Goal: Task Accomplishment & Management: Manage account settings

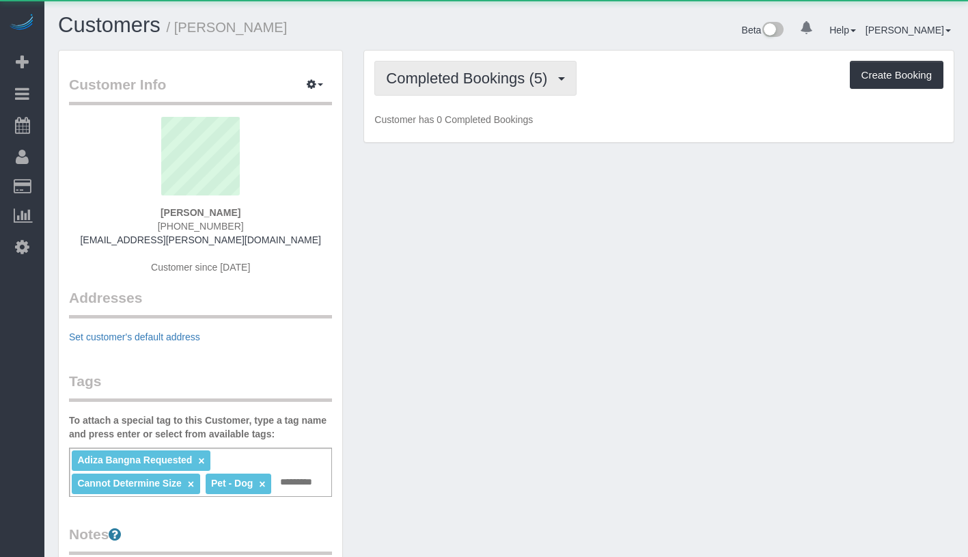
click at [462, 66] on button "Completed Bookings (5)" at bounding box center [475, 78] width 202 height 35
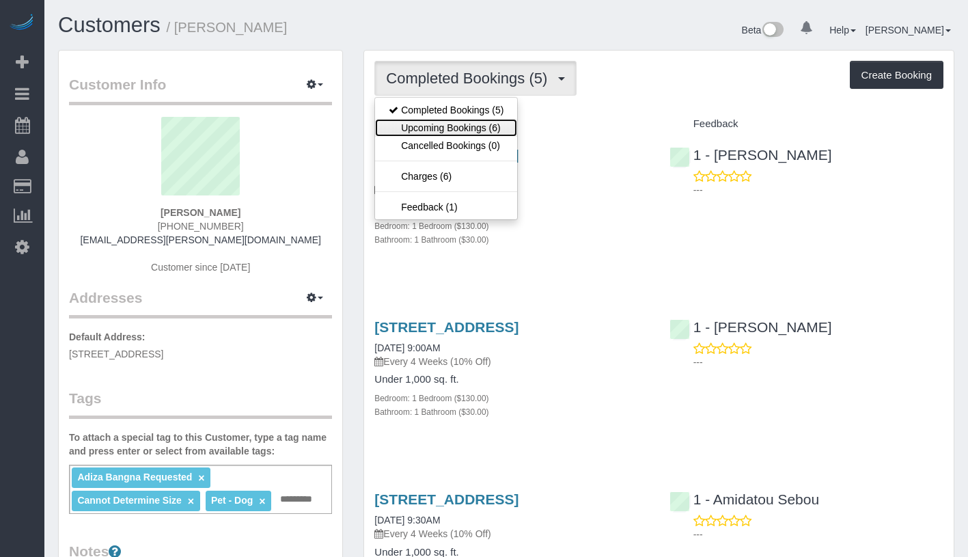
click at [451, 124] on link "Upcoming Bookings (6)" at bounding box center [446, 128] width 142 height 18
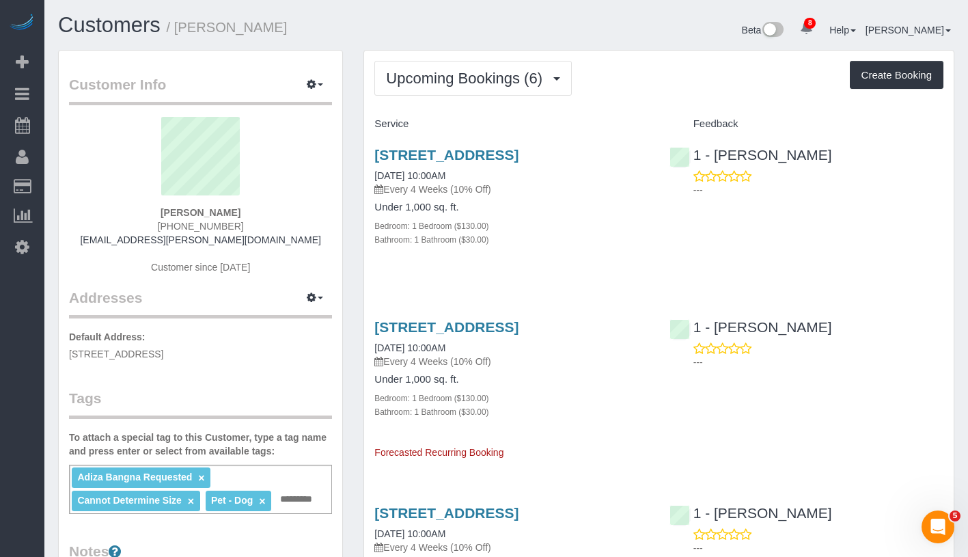
drag, startPoint x: 171, startPoint y: 212, endPoint x: 275, endPoint y: 221, distance: 104.3
click at [275, 221] on div "Justine Drohan (917) 755-1074 justine.drohan@gmail.com Customer since 2025" at bounding box center [200, 202] width 263 height 171
click at [154, 206] on div "Justine Drohan (917) 755-1074 justine.drohan@gmail.com Customer since 2025" at bounding box center [200, 202] width 263 height 171
click at [150, 218] on div "Justine Drohan (917) 755-1074 justine.drohan@gmail.com Customer since 2025" at bounding box center [200, 202] width 263 height 171
click at [159, 230] on div "Justine Drohan (917) 755-1074 justine.drohan@gmail.com Customer since 2025" at bounding box center [200, 202] width 263 height 171
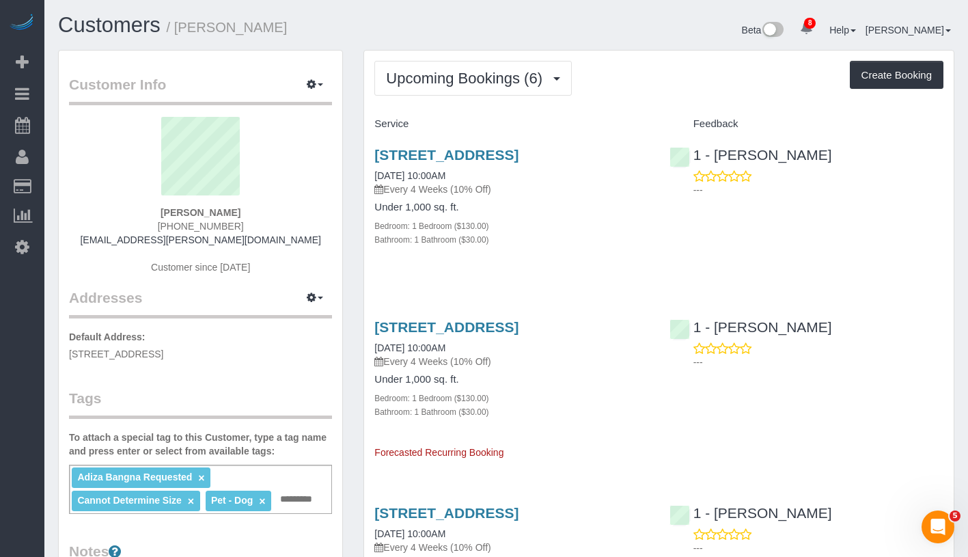
click at [853, 273] on div "255 West 94th St., 15m, New York, NY 10025 09/01/2025 10:00AM Every 4 Weeks (10…" at bounding box center [658, 204] width 589 height 138
drag, startPoint x: 160, startPoint y: 206, endPoint x: 251, endPoint y: 207, distance: 91.5
click at [251, 207] on div "Justine Drohan (917) 755-1074 justine.drohan@gmail.com Customer since 2025" at bounding box center [200, 202] width 263 height 171
copy strong "Justine Drohan"
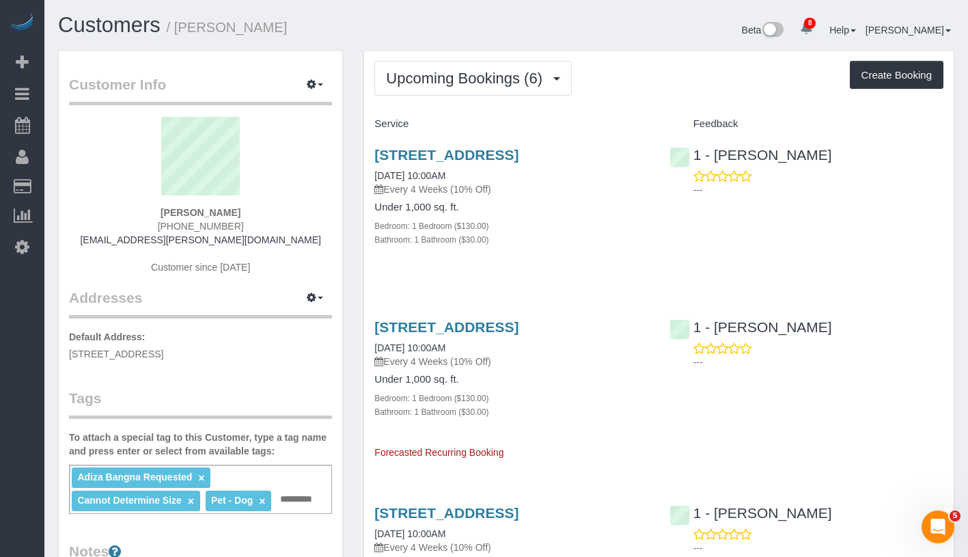
drag, startPoint x: 367, startPoint y: 184, endPoint x: 497, endPoint y: 185, distance: 130.5
click at [497, 185] on div "255 West 94th St., 15m, New York, NY 10025 09/01/2025 10:00AM Every 4 Weeks (10…" at bounding box center [511, 204] width 294 height 138
copy link "09/01/2025 10:00AM"
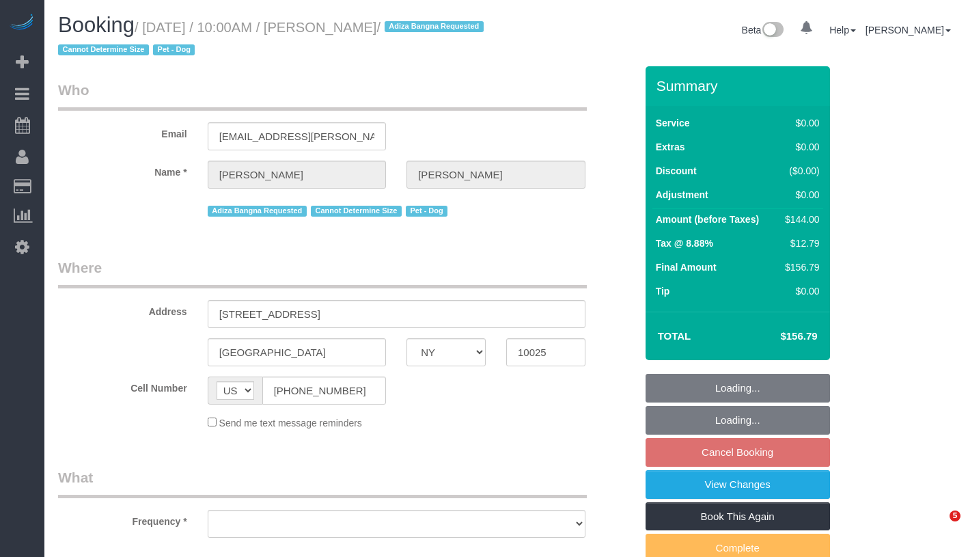
select select "NY"
select select "number:56"
select select "number:70"
select select "number:13"
select select "number:5"
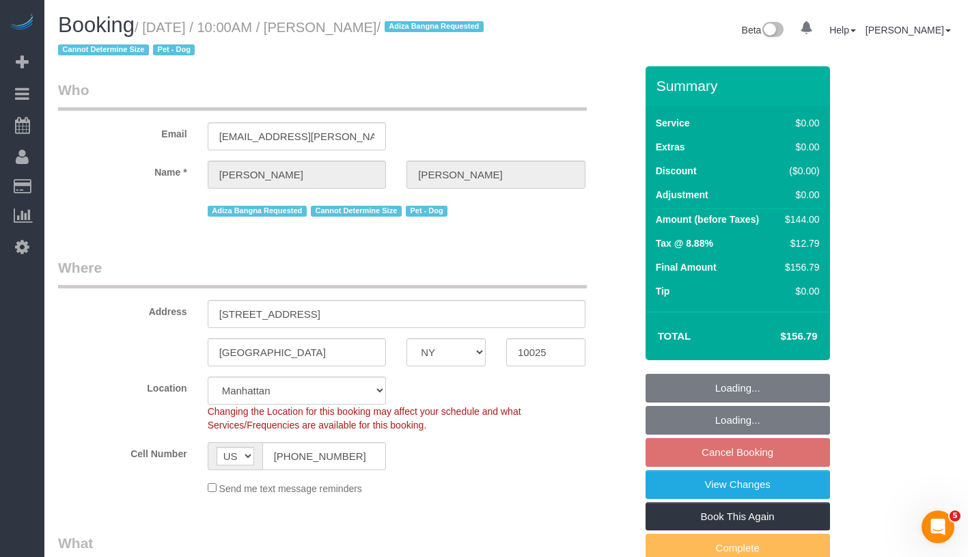
select select "object:847"
select select "string:stripe-pm_1R59h04VGloSiKo7g9WmXDAi"
select select "1"
select select "spot1"
select select "object:1352"
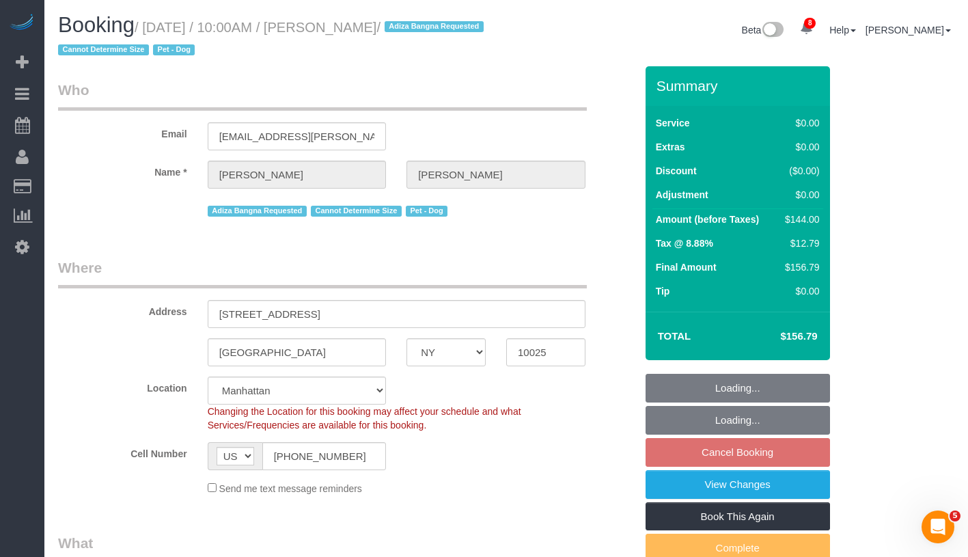
select select "1"
click at [823, 479] on link "View Changes" at bounding box center [737, 484] width 184 height 29
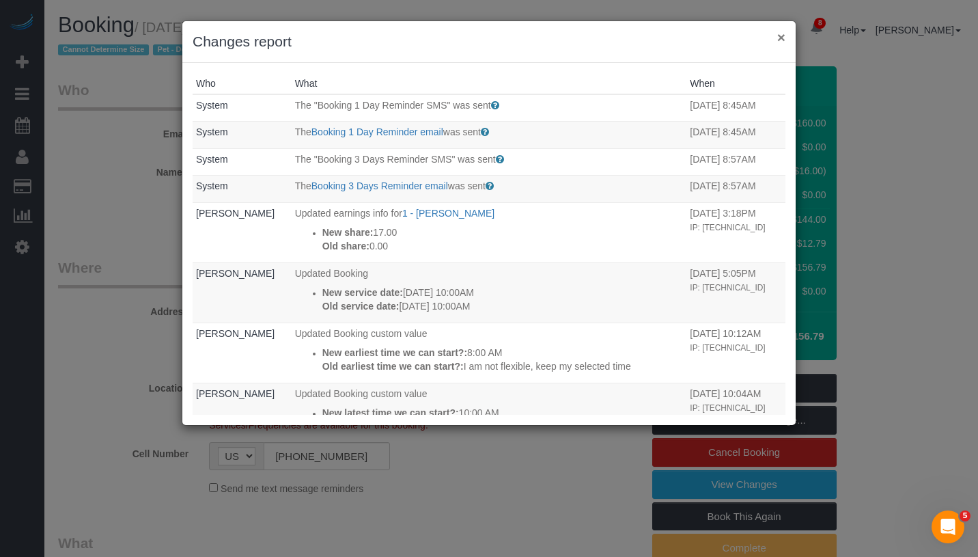
click at [778, 39] on button "×" at bounding box center [781, 37] width 8 height 14
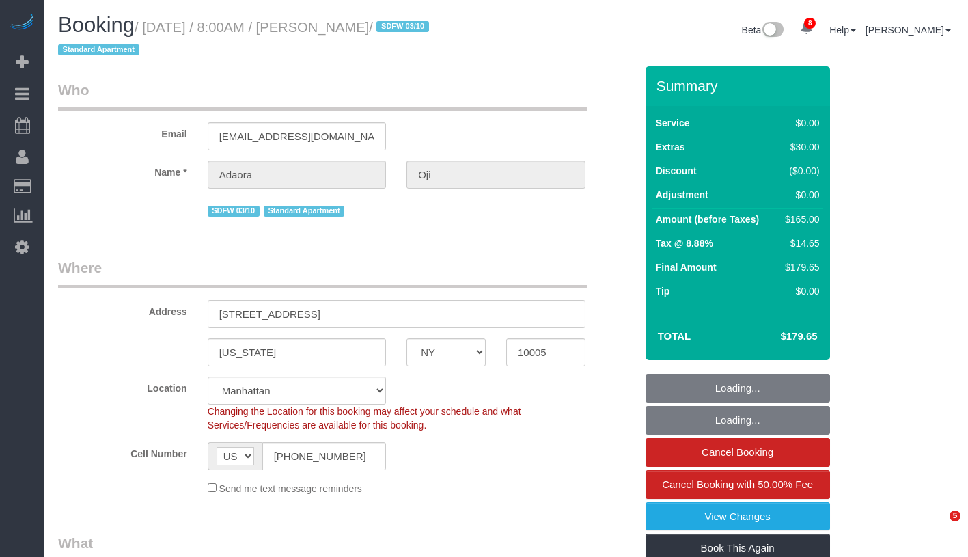
select select "NY"
select select "string:stripe-pm_1S27M44VGloSiKo7mMyU5Apg"
select select "object:803"
select select "number:56"
select select "number:90"
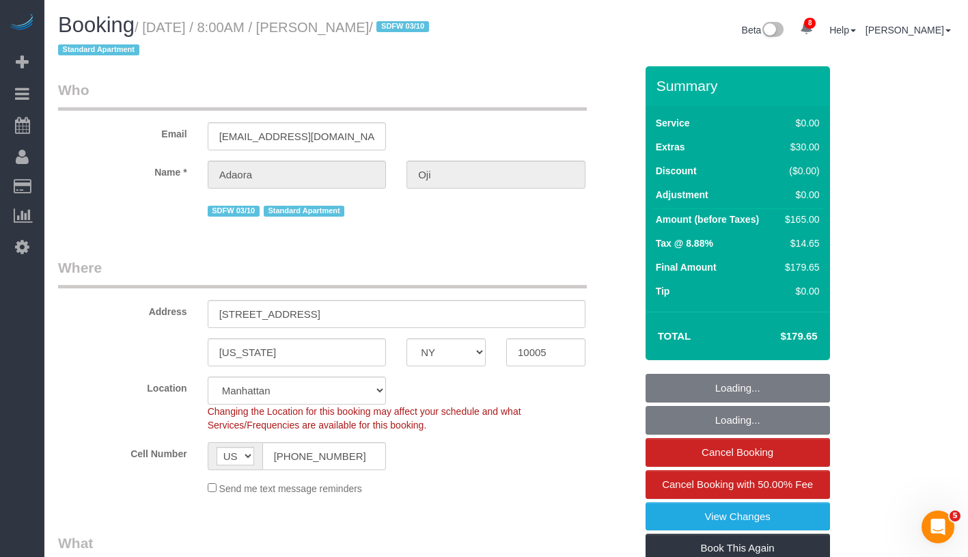
select select "number:15"
select select "number:6"
select select "spot1"
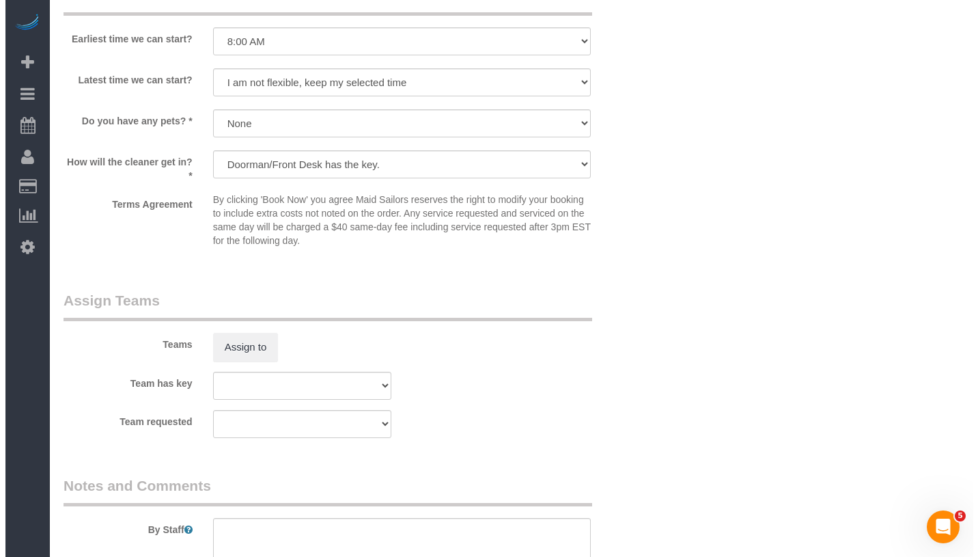
scroll to position [1648, 0]
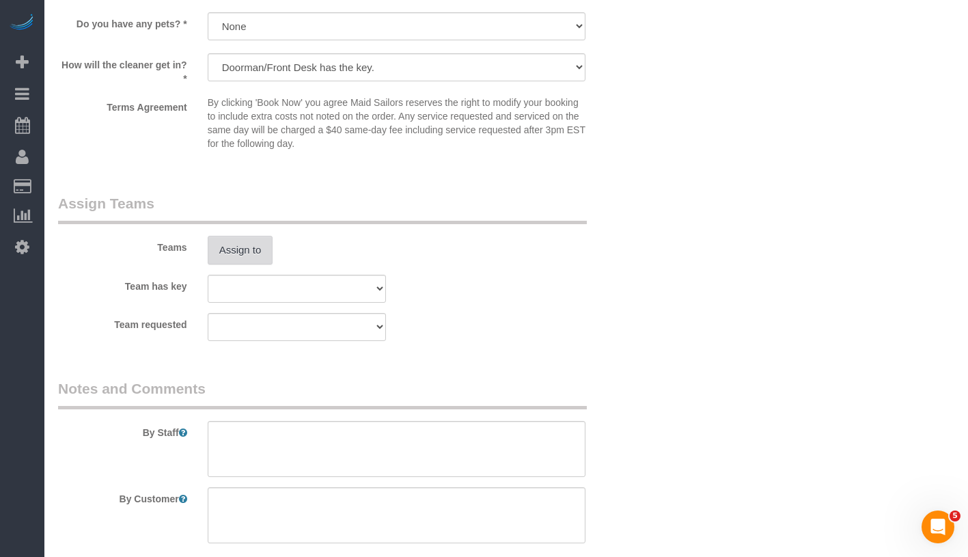
click at [228, 245] on button "Assign to" at bounding box center [241, 250] width 66 height 29
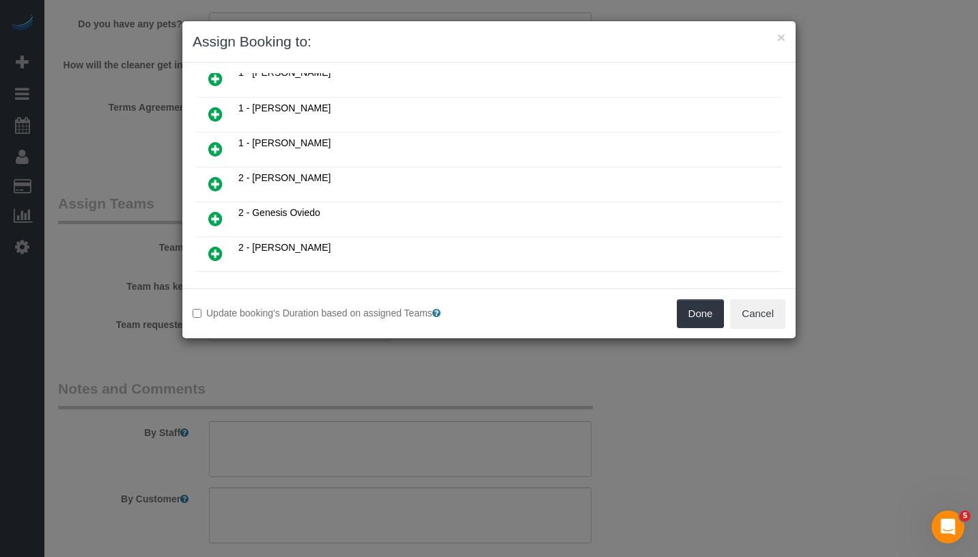
click at [210, 141] on icon at bounding box center [215, 149] width 14 height 16
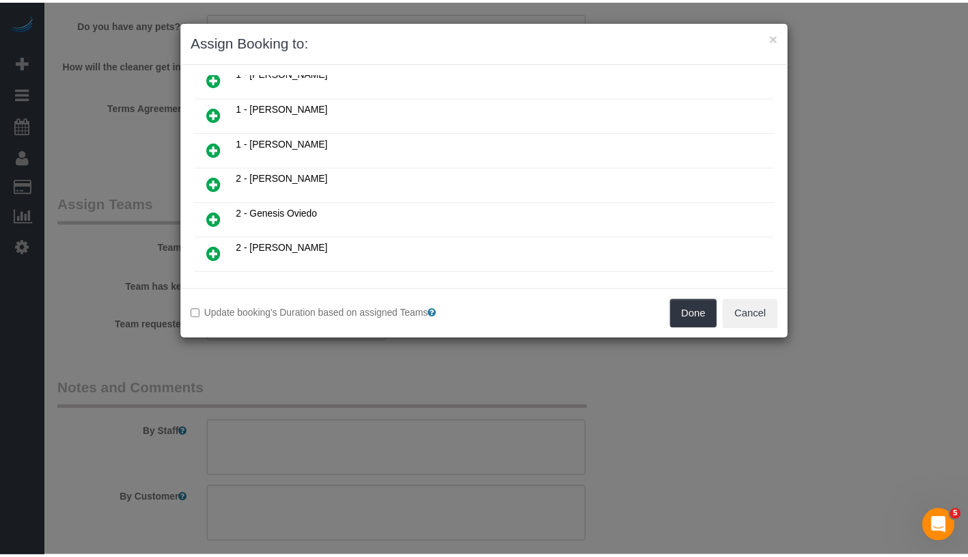
scroll to position [223, 0]
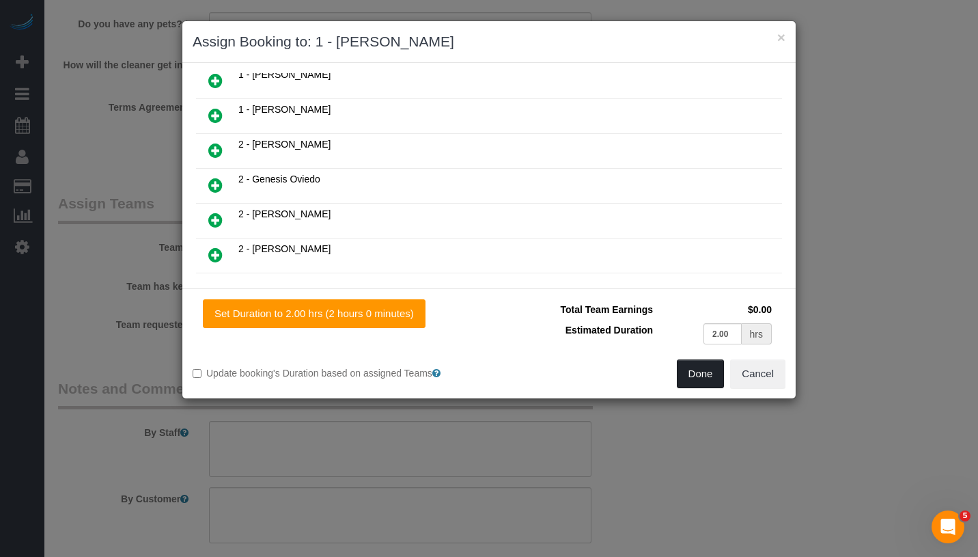
click at [697, 365] on button "Done" at bounding box center [701, 373] width 48 height 29
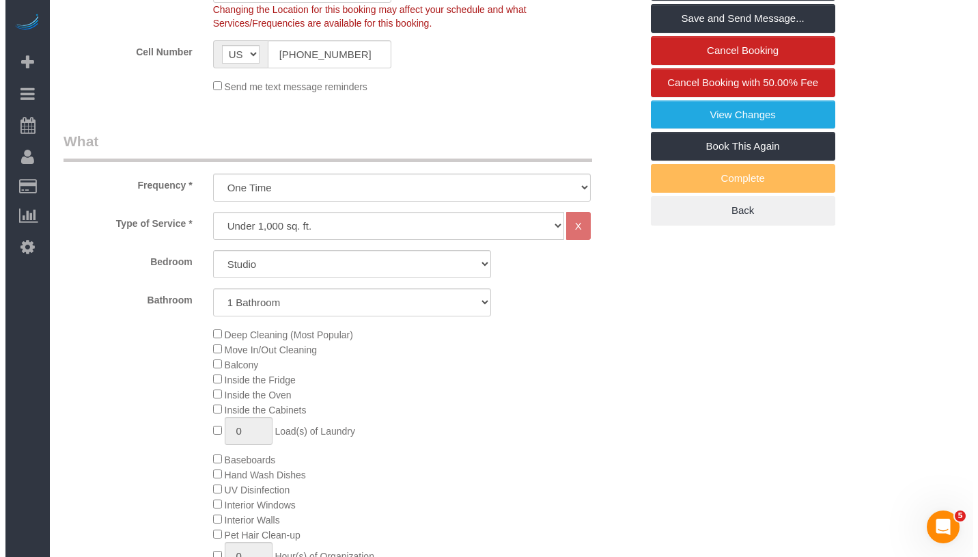
scroll to position [0, 0]
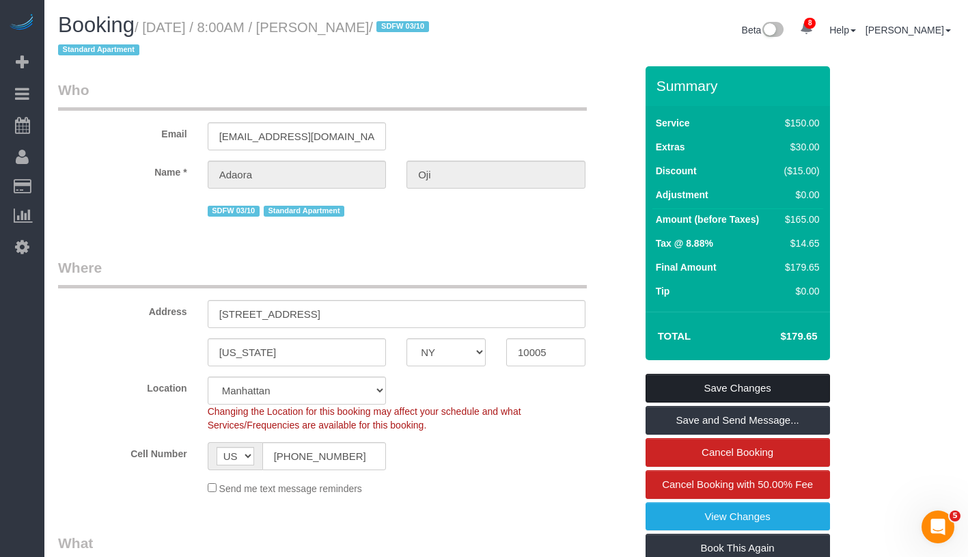
click at [806, 385] on link "Save Changes" at bounding box center [737, 388] width 184 height 29
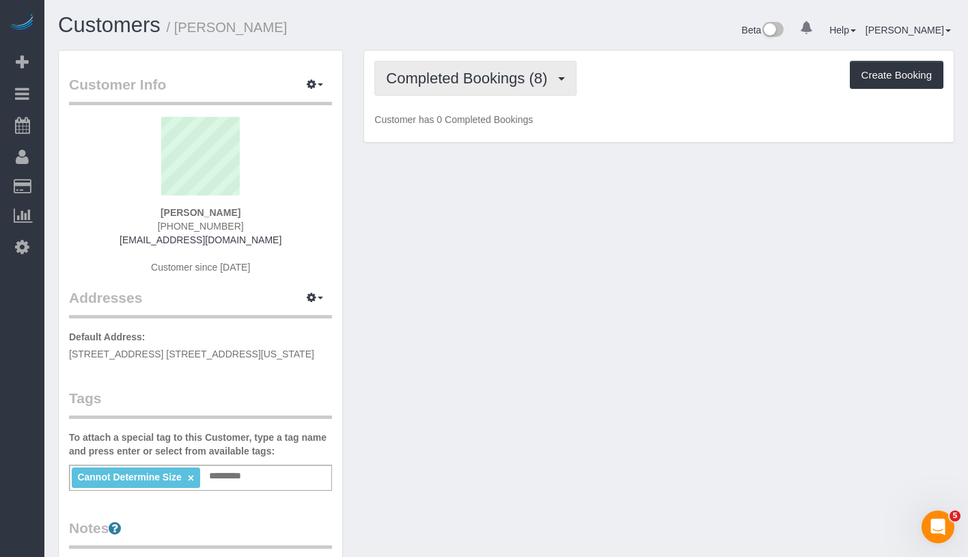
click at [432, 81] on span "Completed Bookings (8)" at bounding box center [470, 78] width 168 height 17
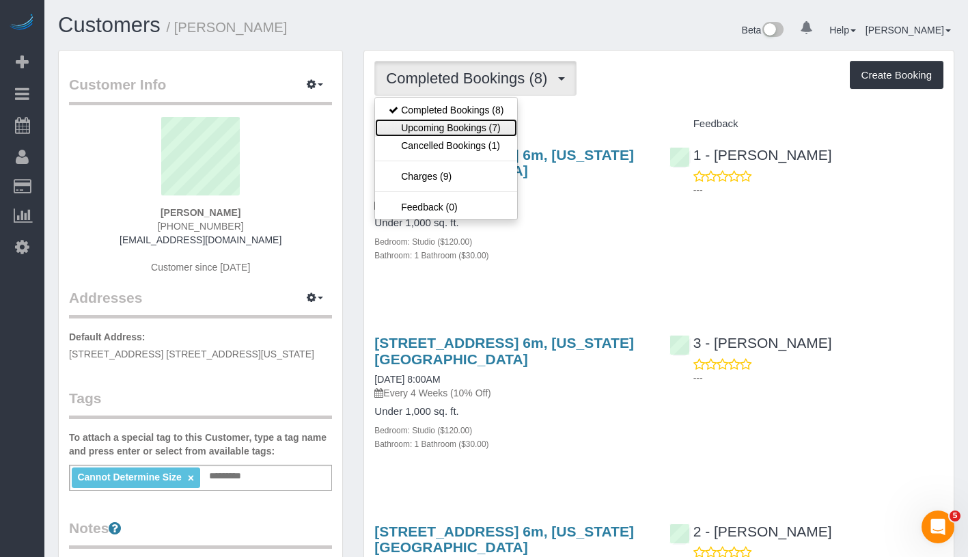
click at [451, 130] on link "Upcoming Bookings (7)" at bounding box center [446, 128] width 142 height 18
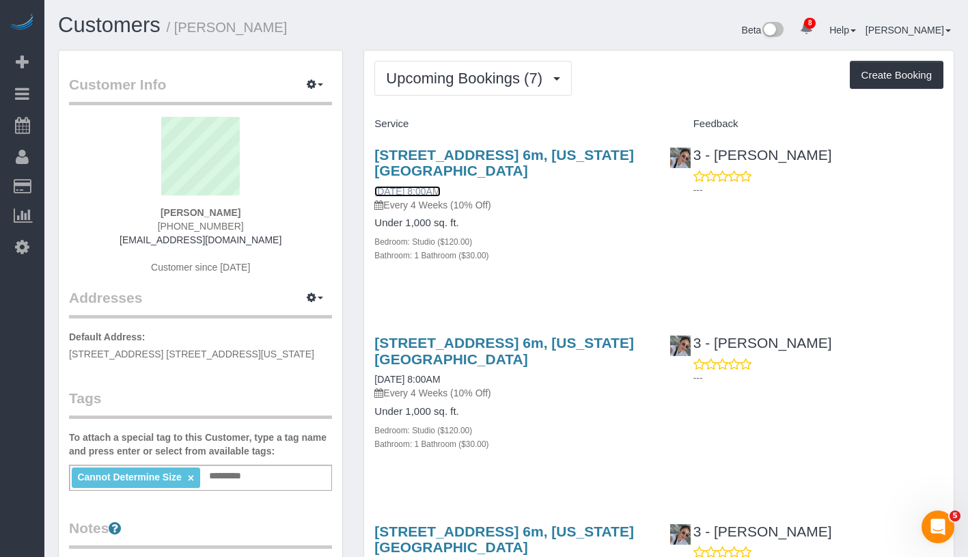
click at [434, 189] on link "09/01/2025 8:00AM" at bounding box center [407, 191] width 66 height 11
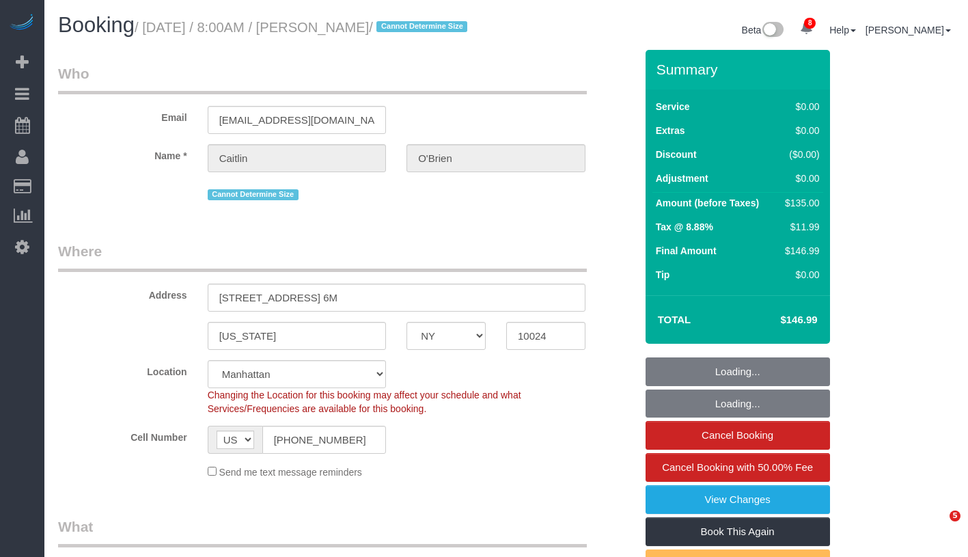
select select "NY"
select select "string:stripe-pm_1Qqee04VGloSiKo7obcjrnBA"
select select "number:89"
select select "number:90"
select select "number:15"
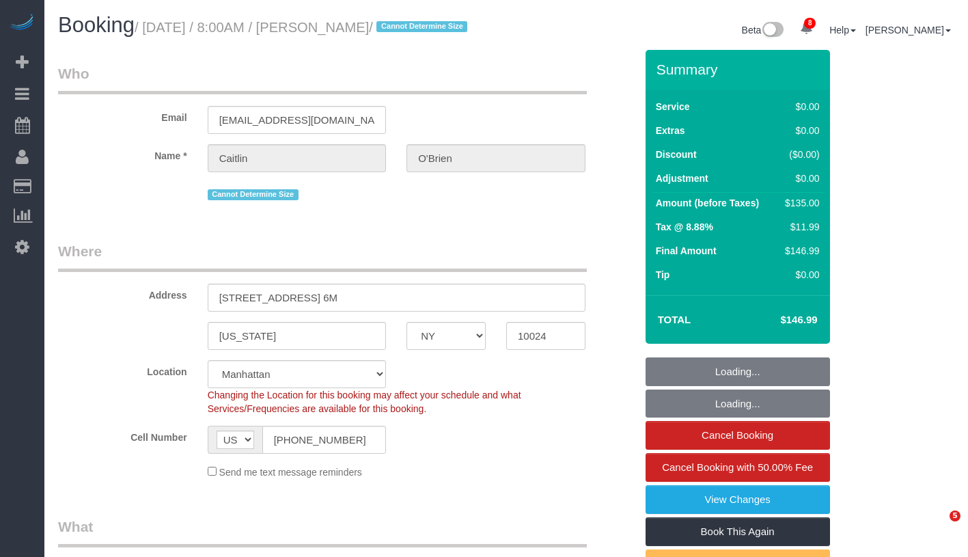
select select "number:5"
select select "spot1"
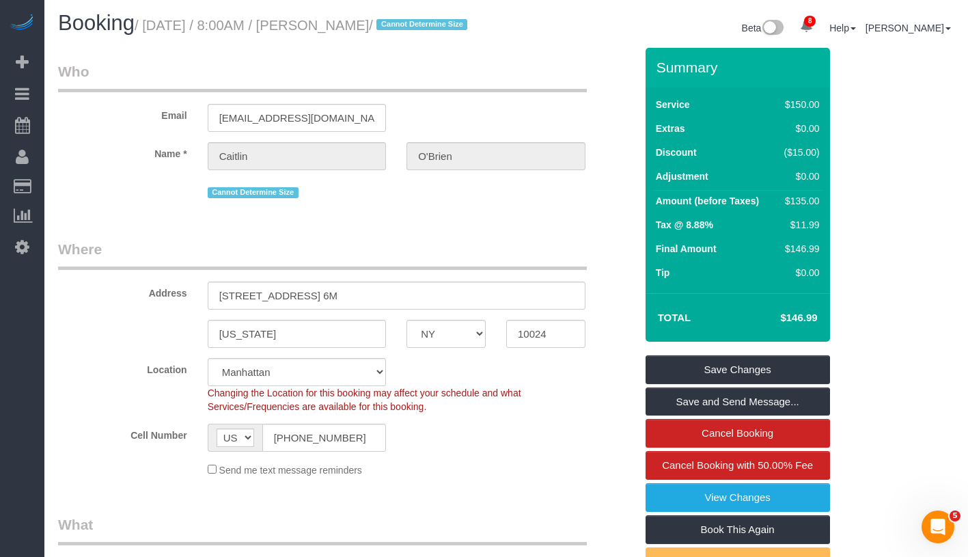
scroll to position [3, 0]
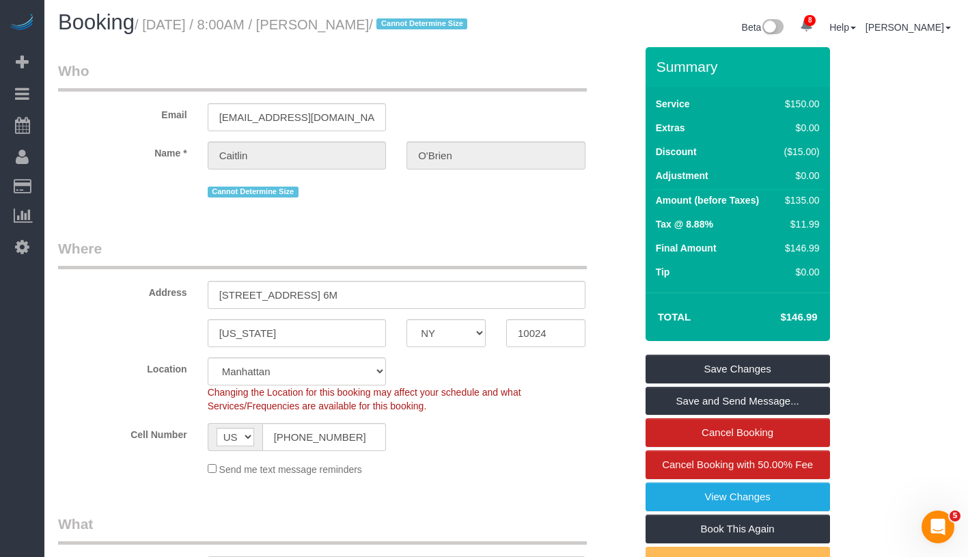
drag, startPoint x: 151, startPoint y: 20, endPoint x: 445, endPoint y: 20, distance: 293.7
click at [445, 20] on small "/ September 01, 2025 / 8:00AM / Caitlin O'Brien / Cannot Determine Size" at bounding box center [303, 24] width 337 height 15
copy small "September 01, 2025 / 8:00AM / Caitlin O'Brien"
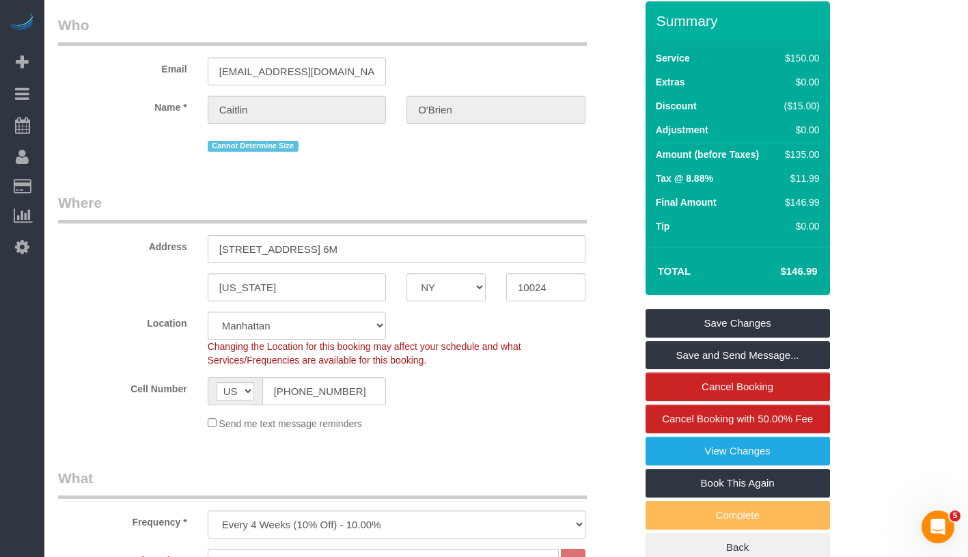
scroll to position [0, 0]
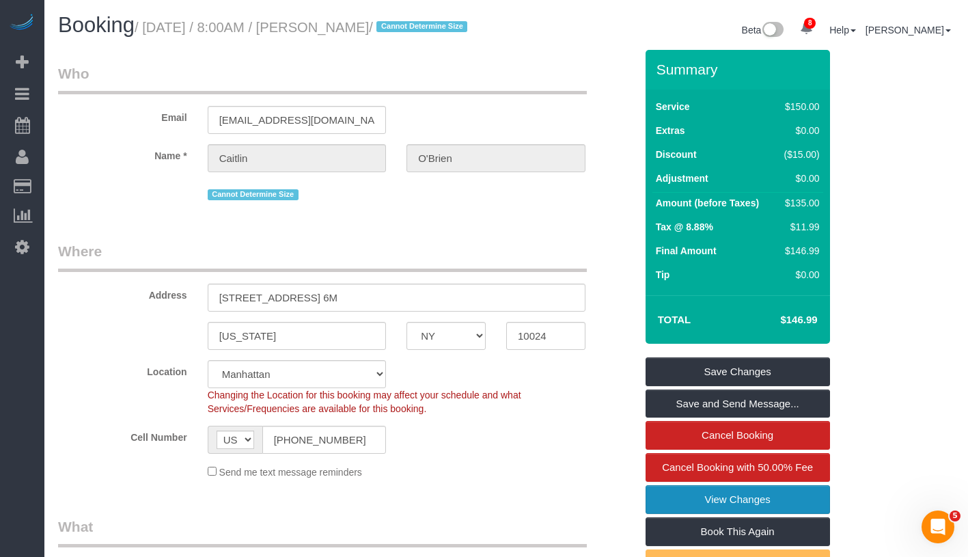
click at [797, 509] on link "View Changes" at bounding box center [737, 499] width 184 height 29
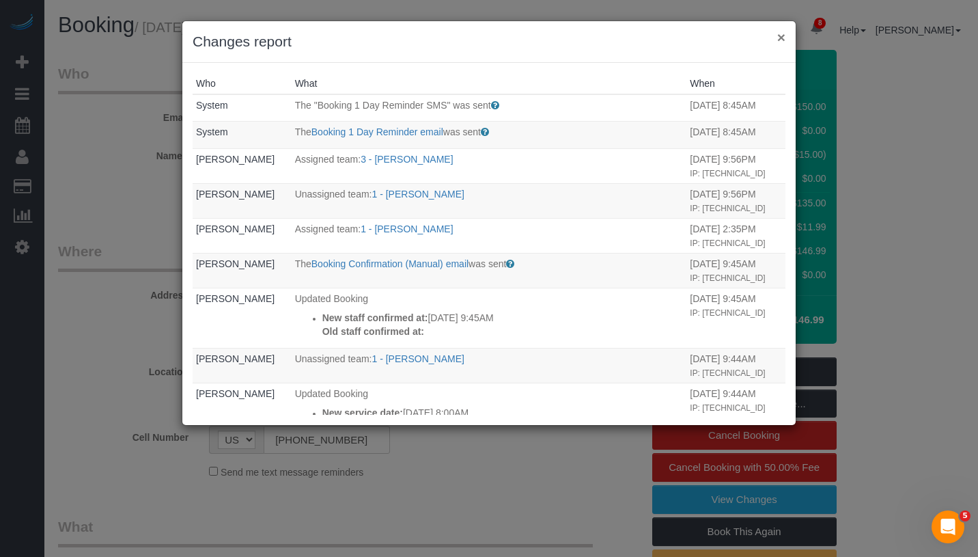
click at [779, 38] on button "×" at bounding box center [781, 37] width 8 height 14
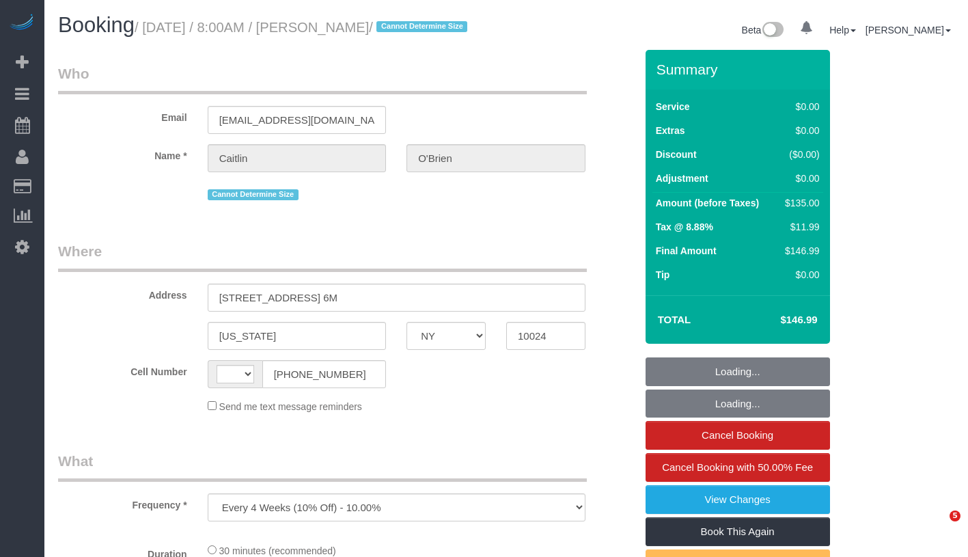
select select "NY"
select select "number:89"
select select "number:90"
select select "number:15"
select select "number:5"
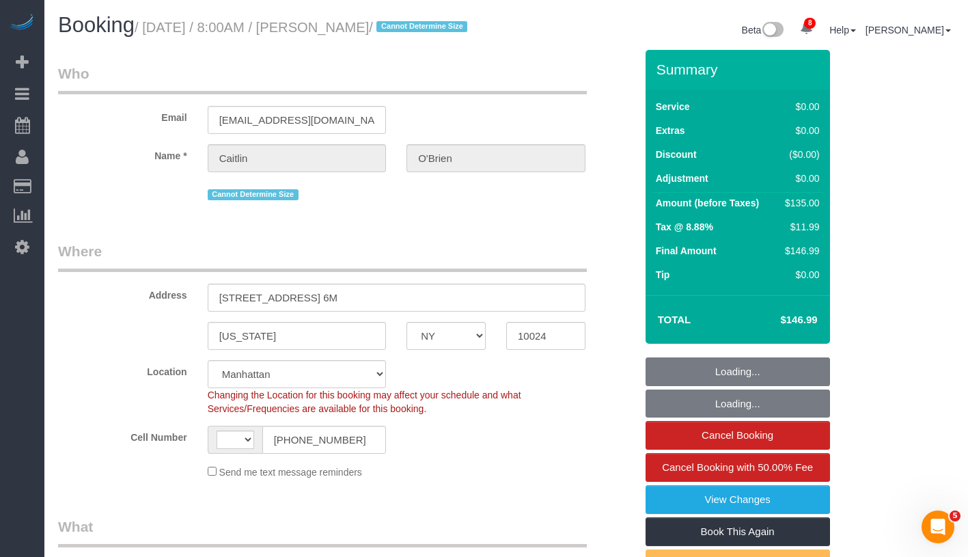
select select "object:851"
select select "string:[GEOGRAPHIC_DATA]"
select select "string:stripe-pm_1Qqee04VGloSiKo7obcjrnBA"
select select "spot1"
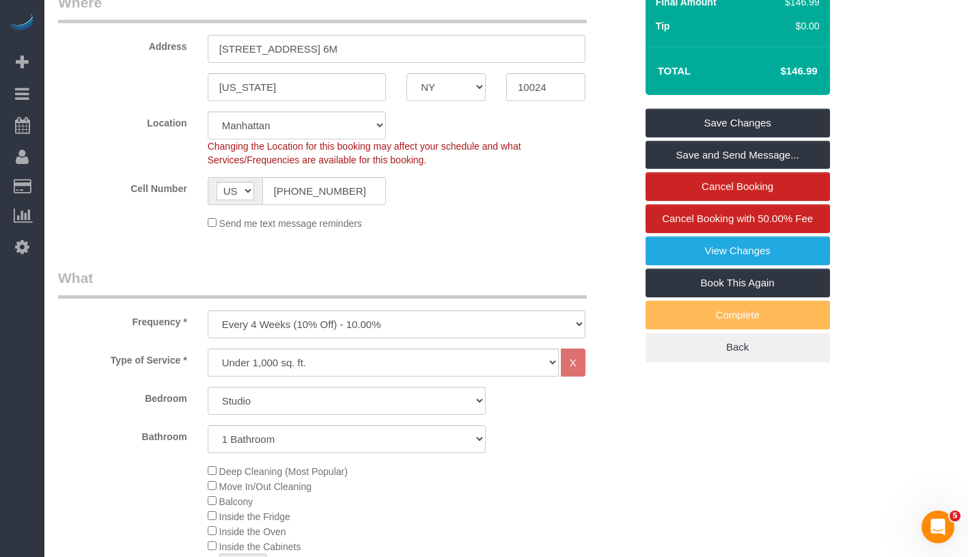
scroll to position [162, 0]
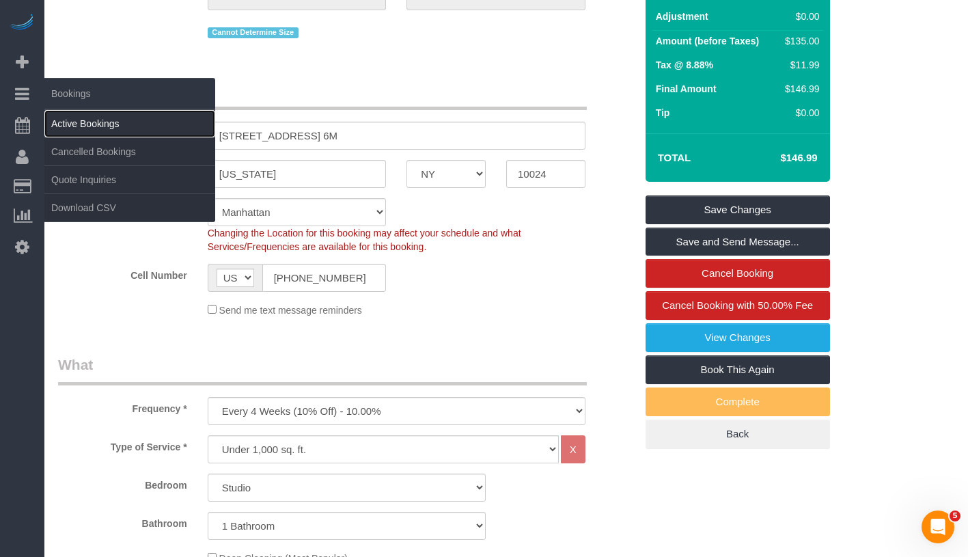
click at [137, 128] on link "Active Bookings" at bounding box center [129, 123] width 171 height 27
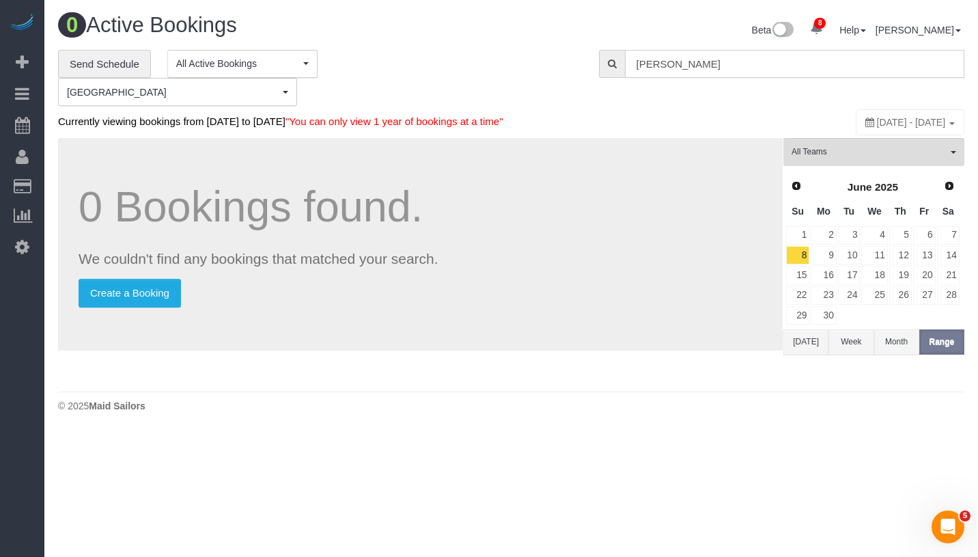
click at [788, 64] on input "Marie-Ange Rakotoniaina" at bounding box center [794, 64] width 339 height 28
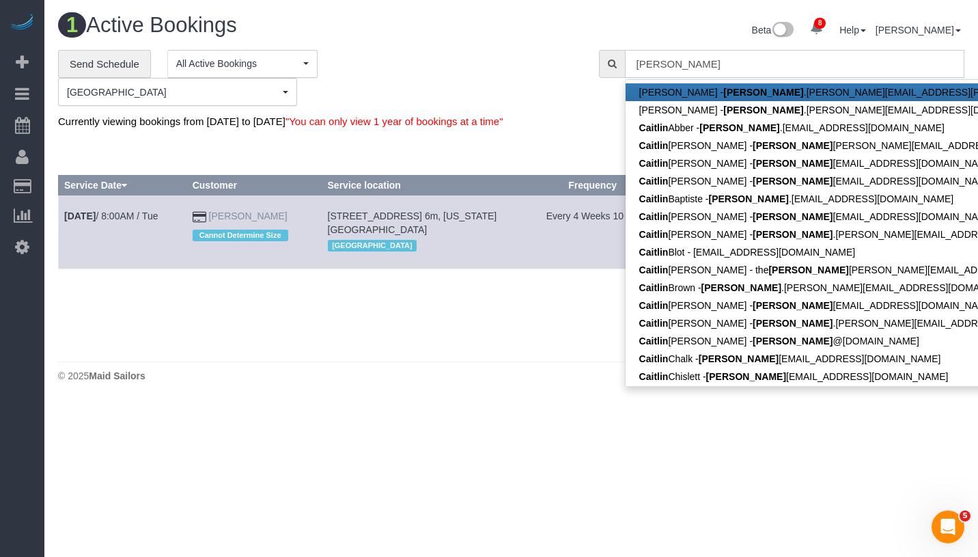
type input "caitlin"
click at [245, 219] on link "[PERSON_NAME]" at bounding box center [248, 215] width 79 height 11
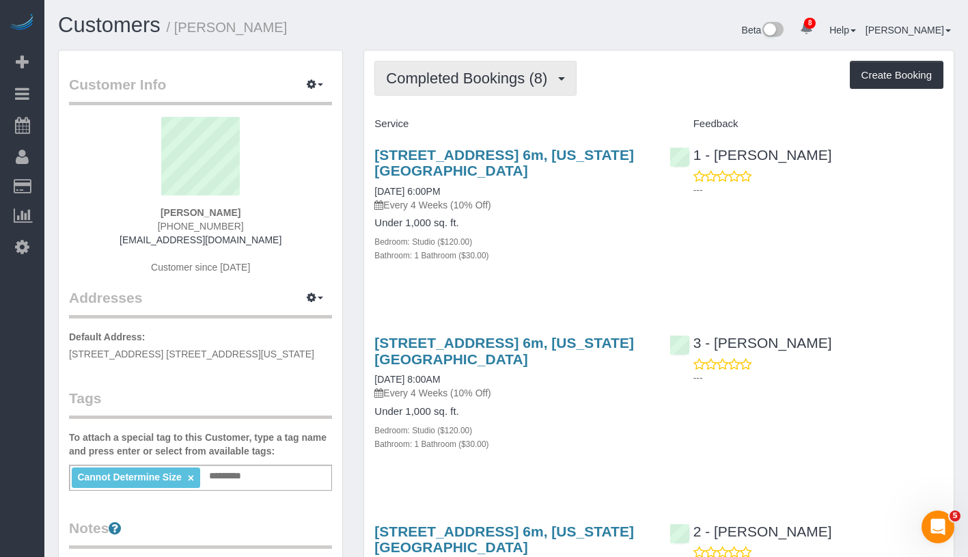
click at [486, 80] on span "Completed Bookings (8)" at bounding box center [470, 78] width 168 height 17
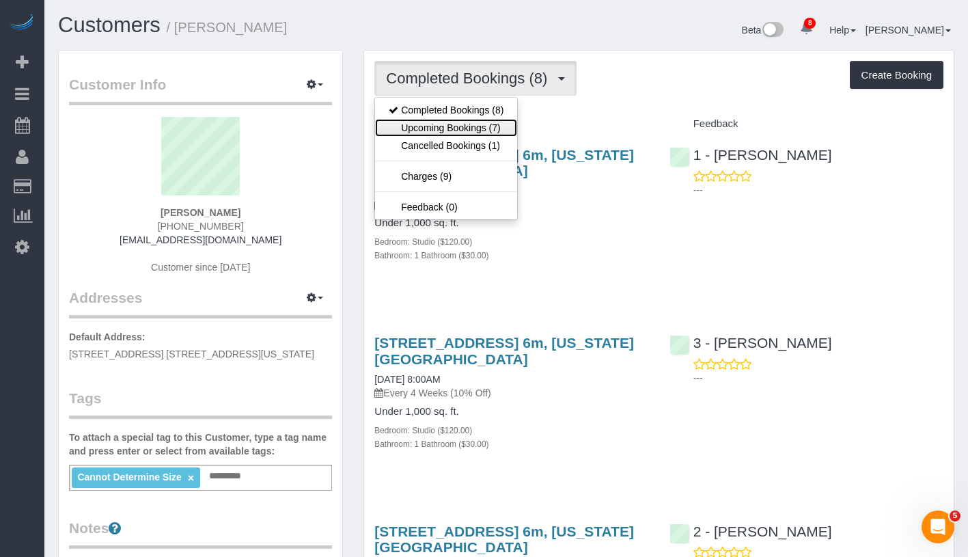
click at [468, 125] on link "Upcoming Bookings (7)" at bounding box center [446, 128] width 142 height 18
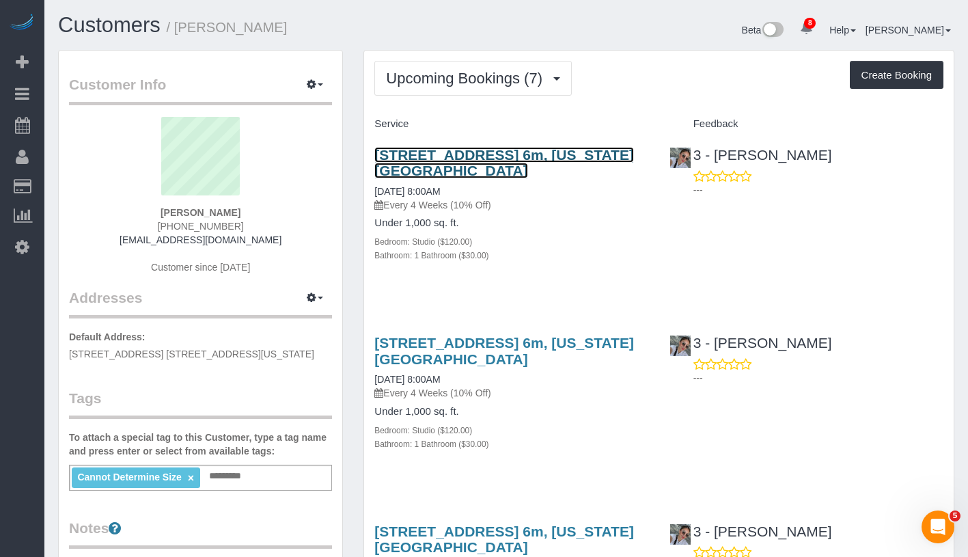
click at [472, 163] on link "210 West 89th Street, Apt. 6m, New York, NY 10024" at bounding box center [504, 162] width 260 height 31
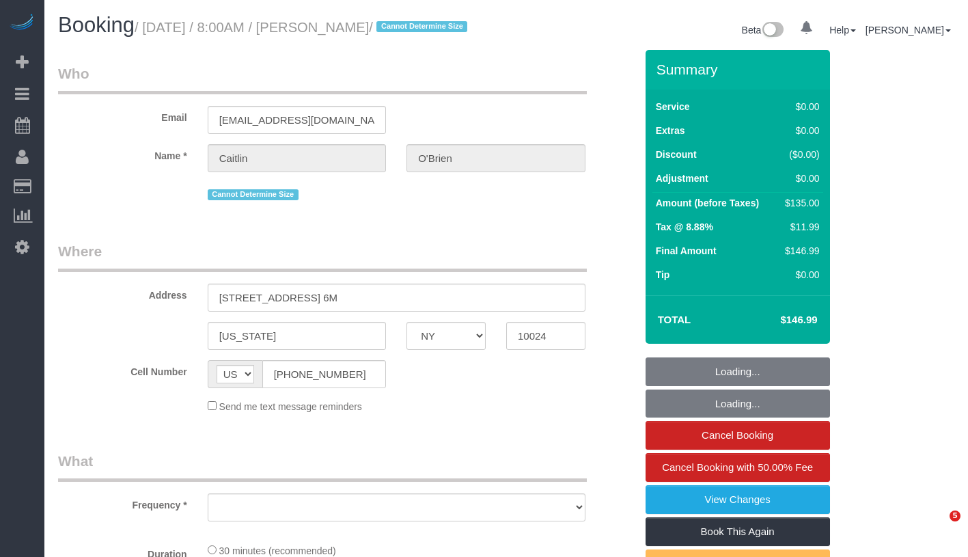
select select "NY"
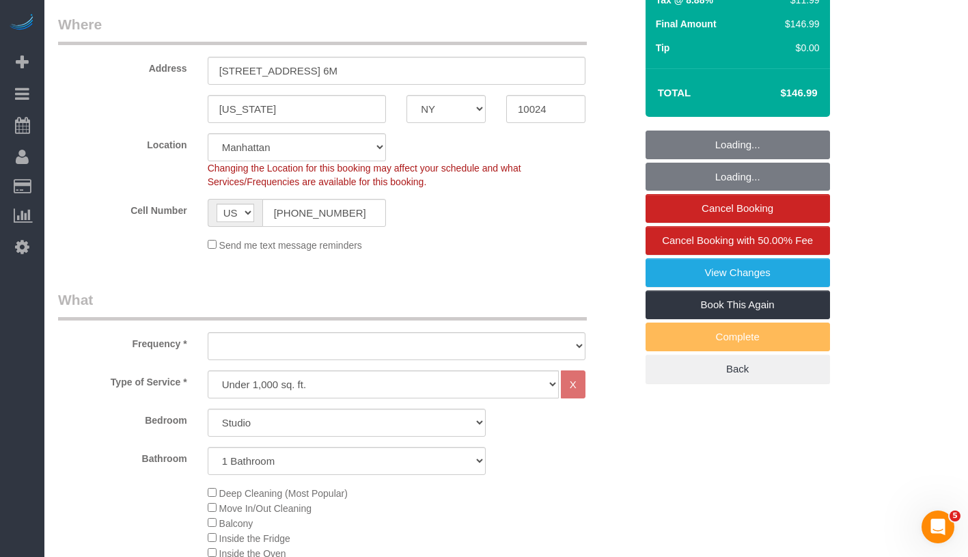
select select "object:805"
select select "spot1"
select select "number:89"
select select "number:90"
select select "number:15"
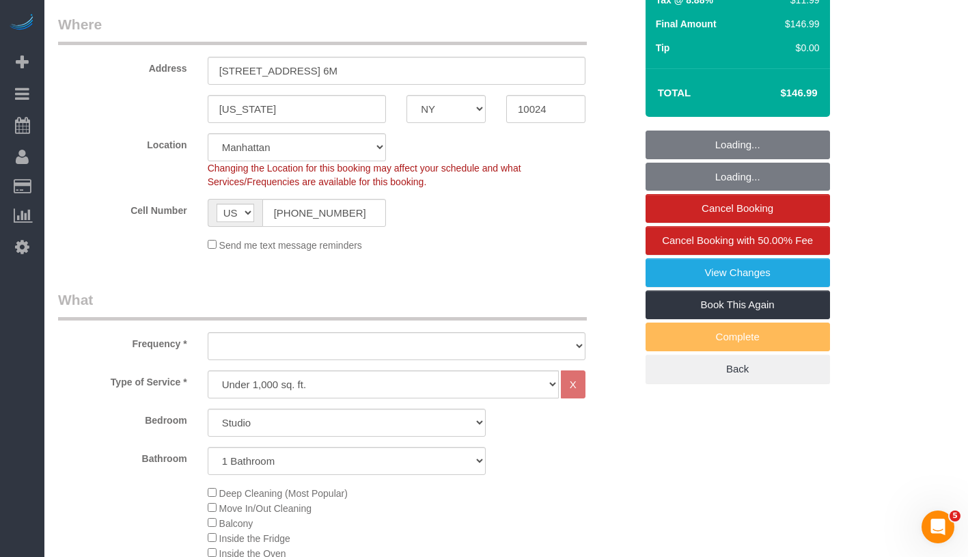
select select "number:5"
select select "object:1387"
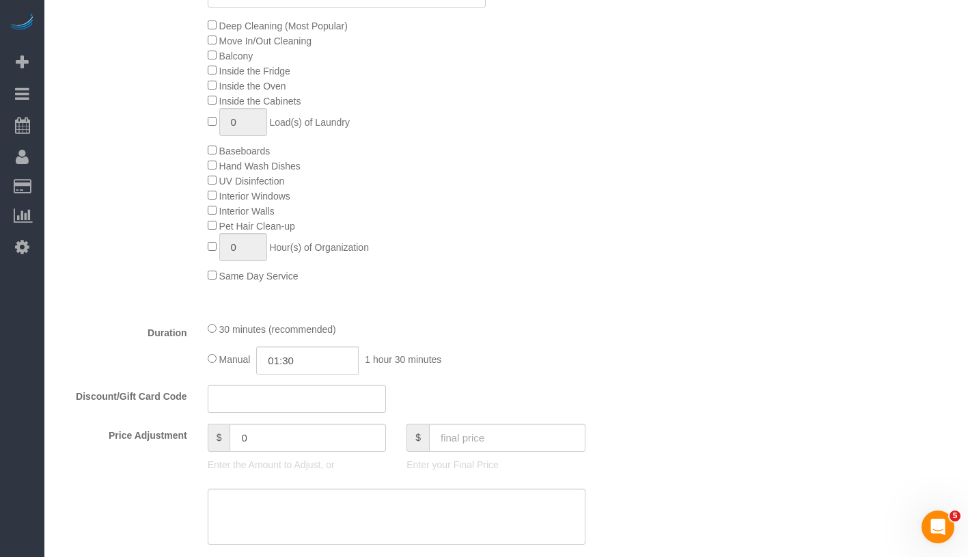
select select "string:stripe-pm_1Qqee04VGloSiKo7obcjrnBA"
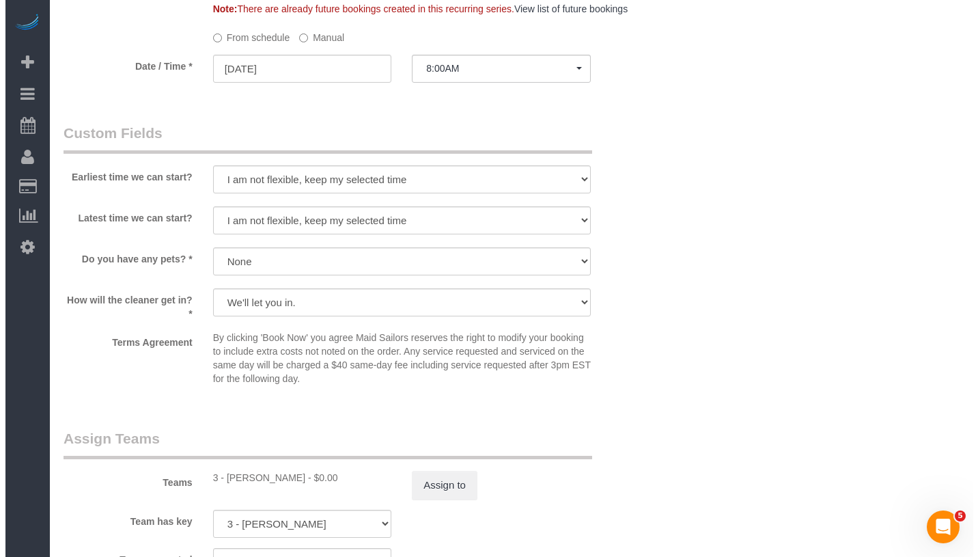
scroll to position [1627, 0]
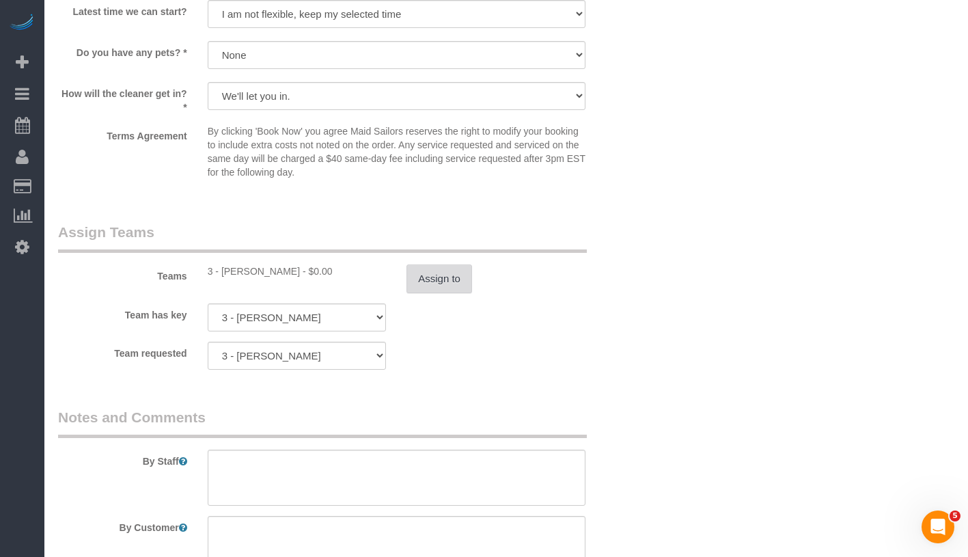
click at [439, 293] on button "Assign to" at bounding box center [439, 278] width 66 height 29
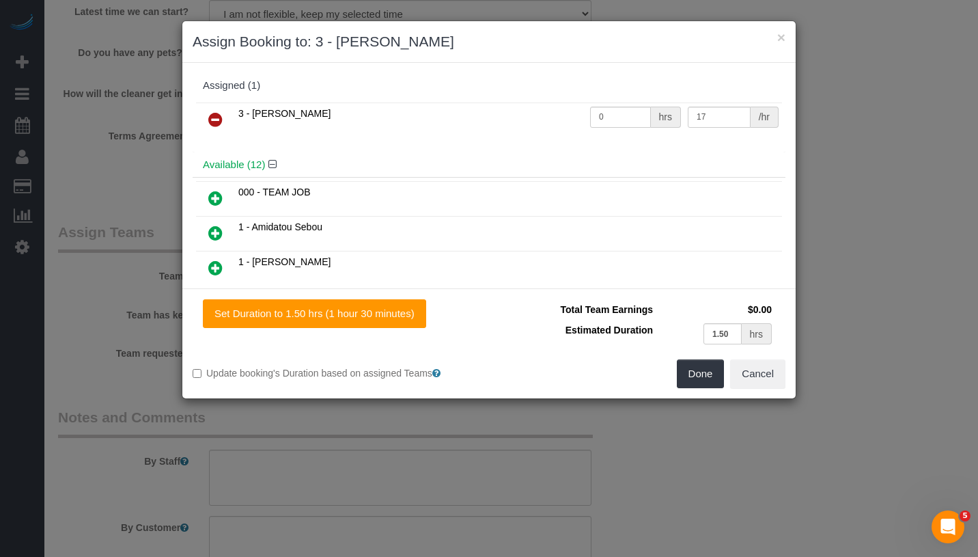
click at [221, 120] on icon at bounding box center [215, 119] width 14 height 16
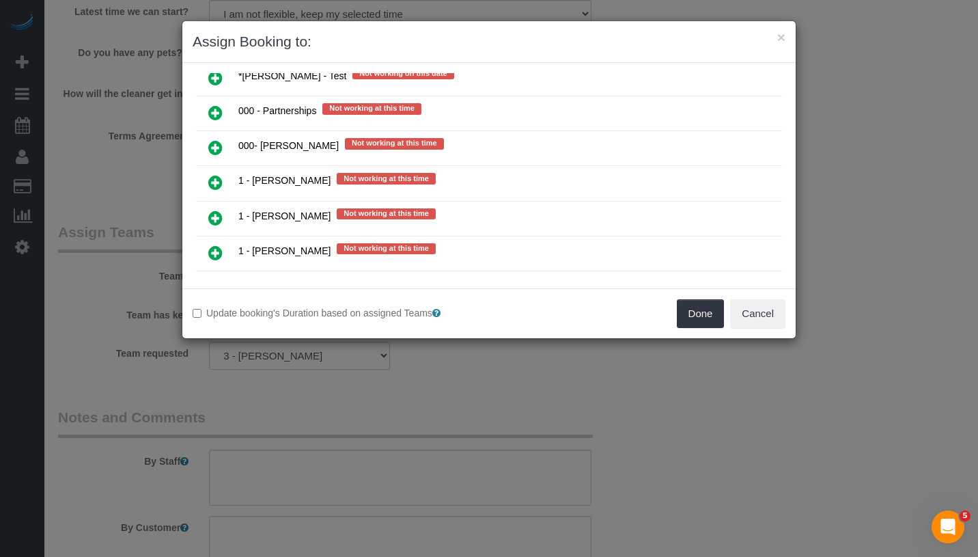
scroll to position [638, 0]
click at [214, 173] on icon at bounding box center [215, 181] width 14 height 16
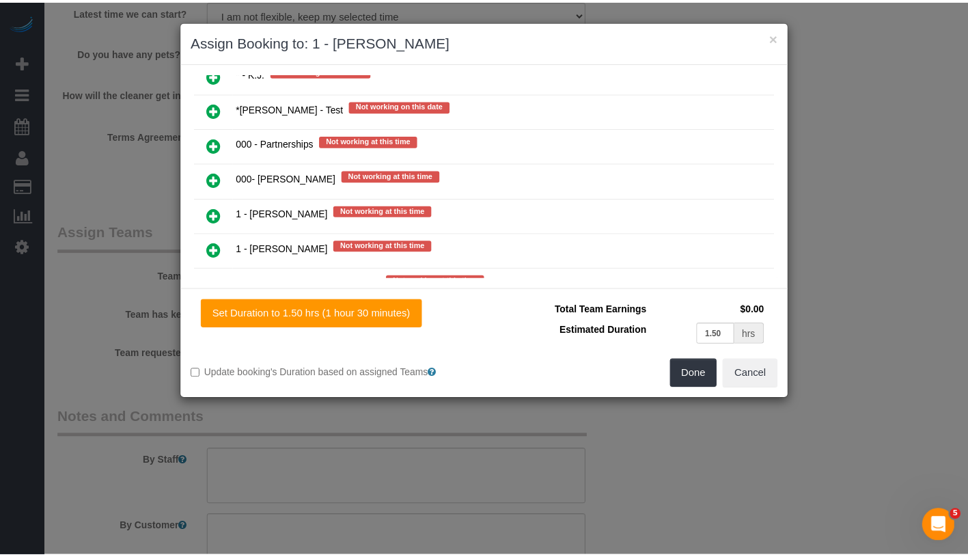
scroll to position [669, 0]
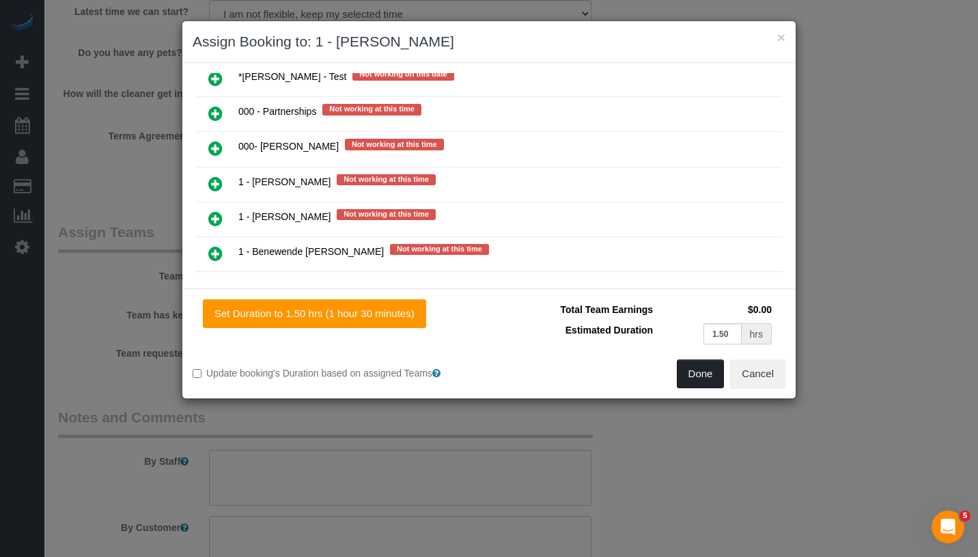
click at [713, 376] on button "Done" at bounding box center [701, 373] width 48 height 29
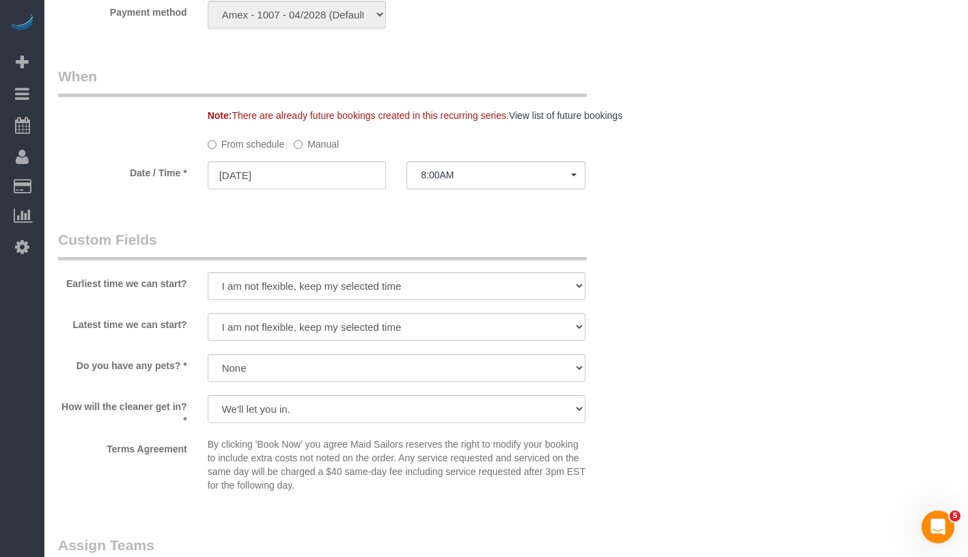
scroll to position [1217, 0]
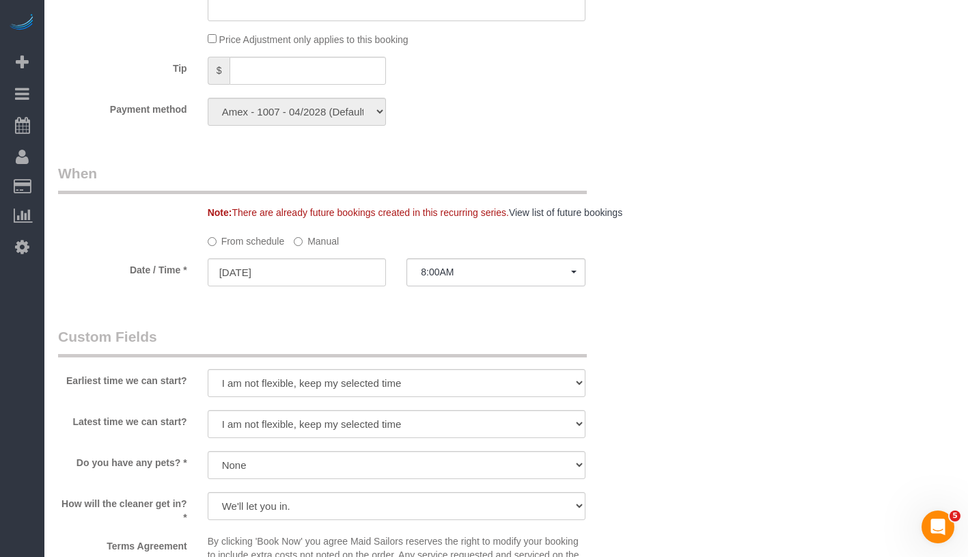
click at [310, 248] on label "Manual" at bounding box center [316, 239] width 45 height 18
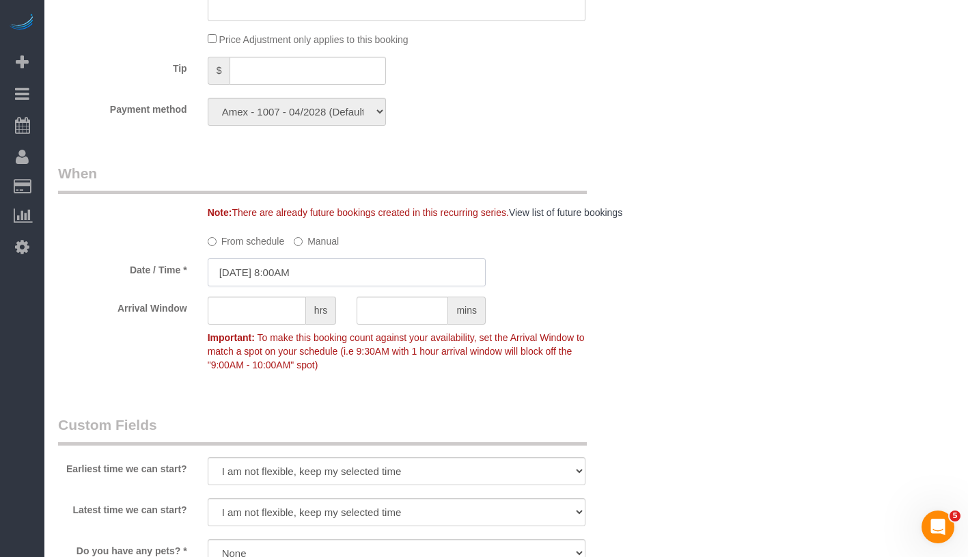
click at [370, 286] on input "09/01/2025 8:00AM" at bounding box center [347, 272] width 278 height 28
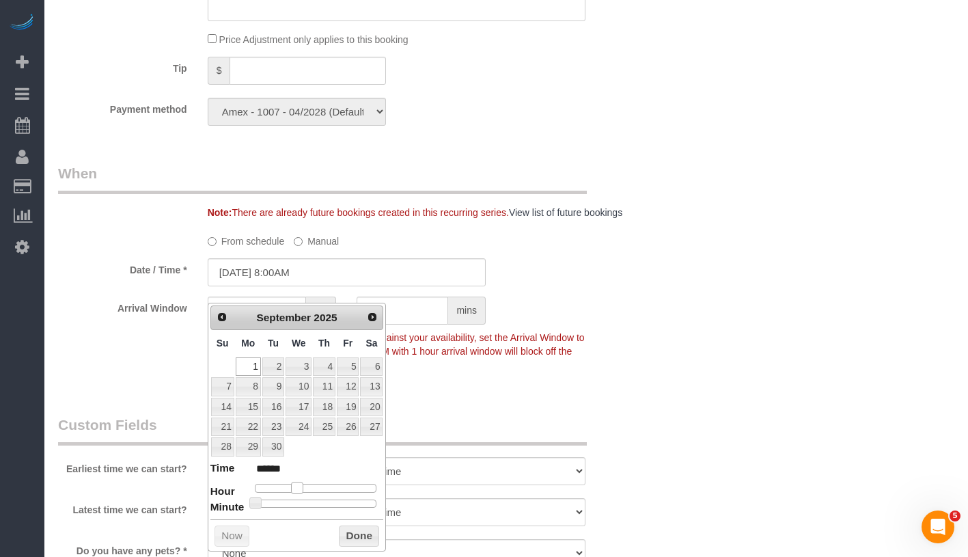
type input "09/01/2025 9:00AM"
type input "******"
type input "09/01/2025 10:00AM"
type input "*******"
type input "09/01/2025 11:00AM"
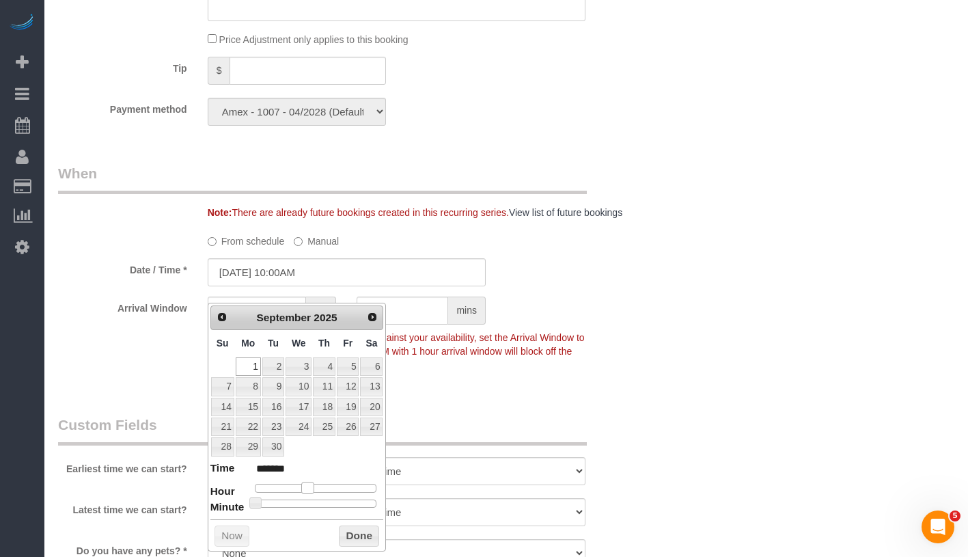
type input "*******"
drag, startPoint x: 294, startPoint y: 485, endPoint x: 310, endPoint y: 484, distance: 16.4
click at [310, 484] on span at bounding box center [313, 488] width 12 height 12
click at [370, 543] on button "Done" at bounding box center [359, 536] width 40 height 22
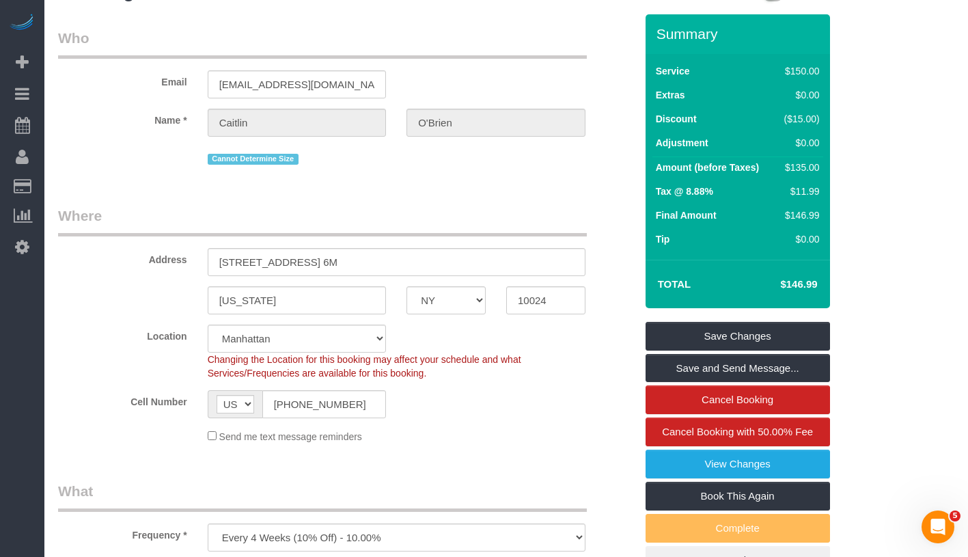
scroll to position [0, 0]
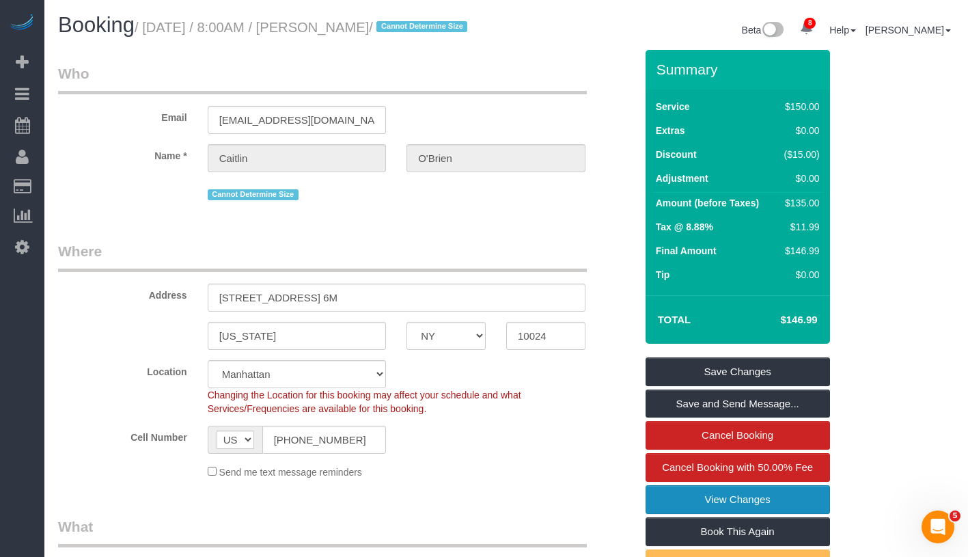
click at [773, 514] on link "View Changes" at bounding box center [737, 499] width 184 height 29
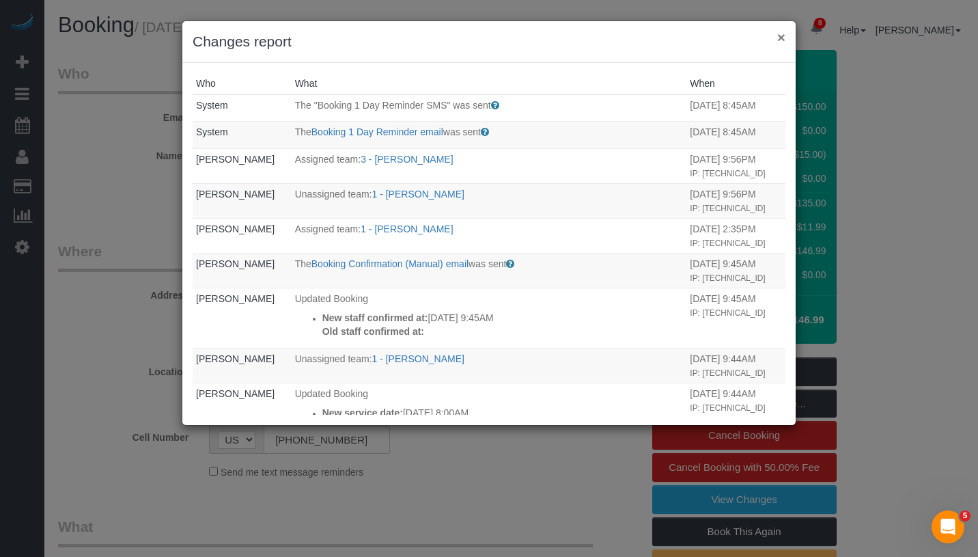
click at [780, 42] on button "×" at bounding box center [781, 37] width 8 height 14
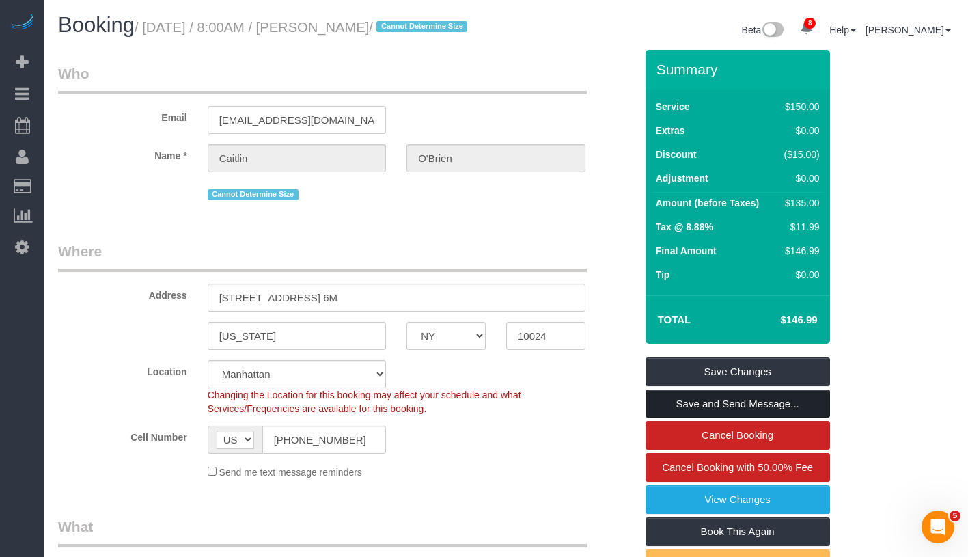
click at [815, 415] on link "Save and Send Message..." at bounding box center [737, 403] width 184 height 29
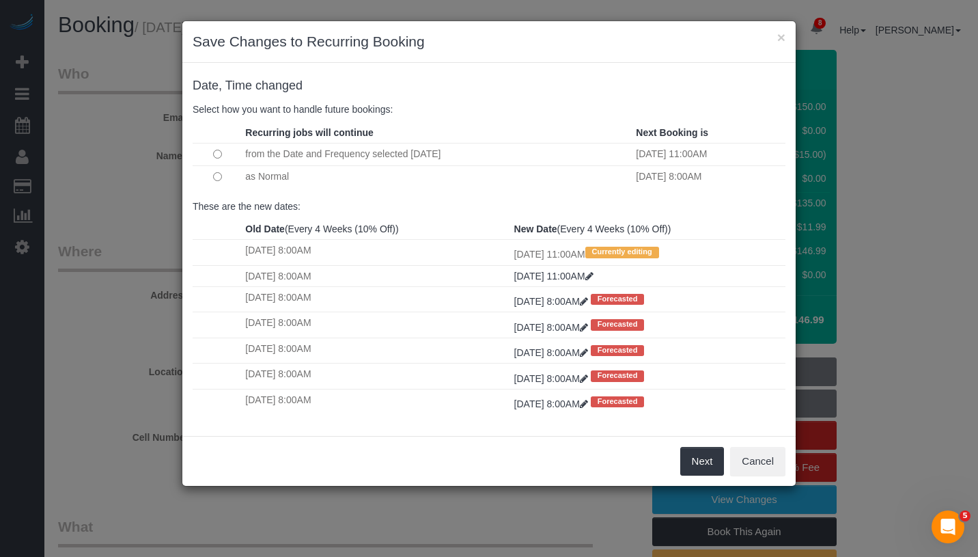
click at [210, 181] on td at bounding box center [217, 176] width 49 height 22
click at [222, 178] on td at bounding box center [217, 176] width 49 height 22
click at [701, 469] on button "Next" at bounding box center [702, 461] width 44 height 29
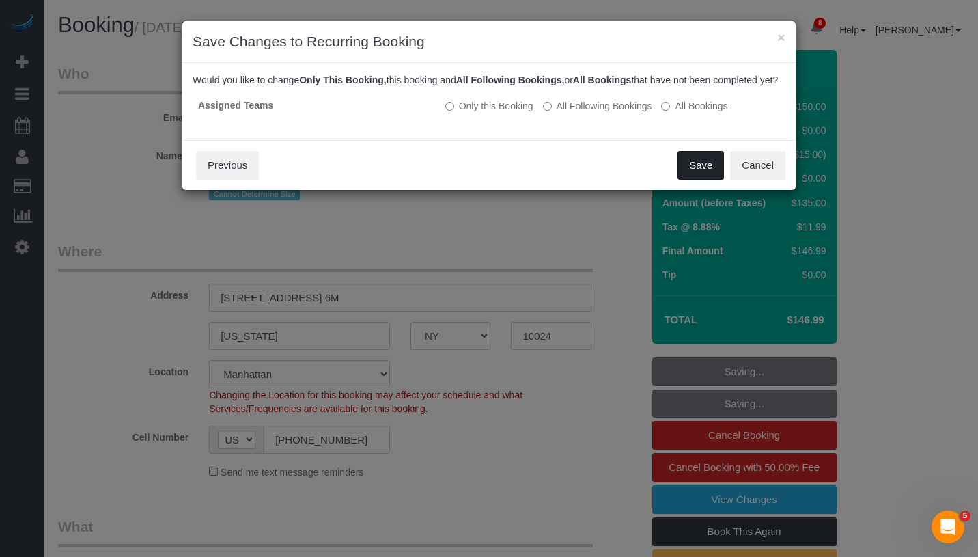
click at [696, 180] on button "Save" at bounding box center [701, 165] width 46 height 29
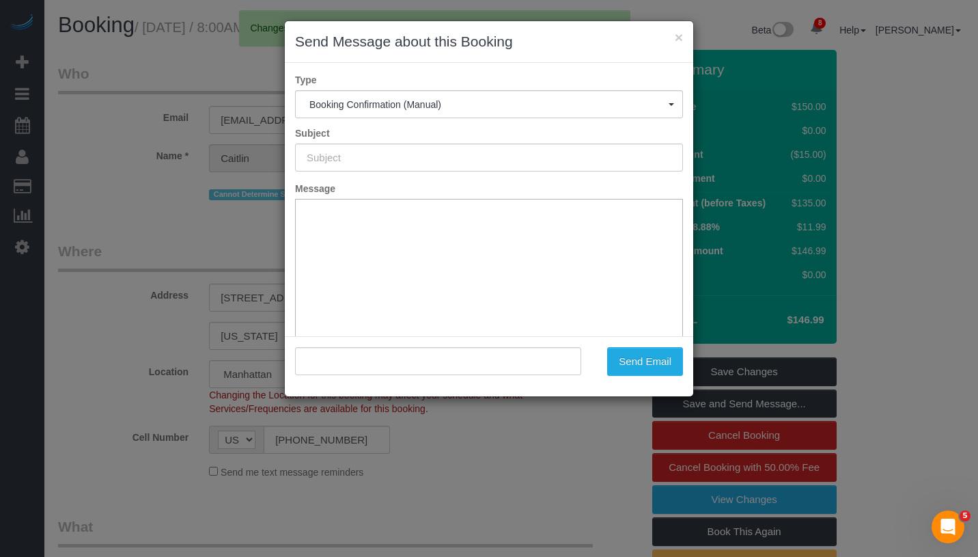
type input "Cleaning Confirmed for 09/01/2025 at 11:00am"
type input ""Caitlin O'Brien" <caobrien1412@gmail.com>"
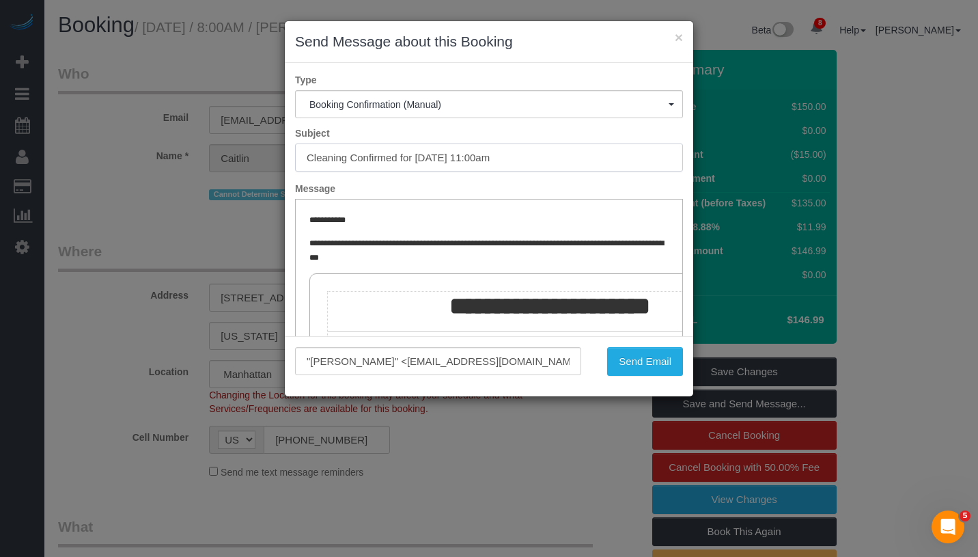
drag, startPoint x: 414, startPoint y: 160, endPoint x: 528, endPoint y: 161, distance: 114.1
click at [528, 161] on input "Cleaning Confirmed for 09/01/2025 at 11:00am" at bounding box center [489, 157] width 388 height 28
click at [638, 363] on button "Send Email" at bounding box center [645, 361] width 76 height 29
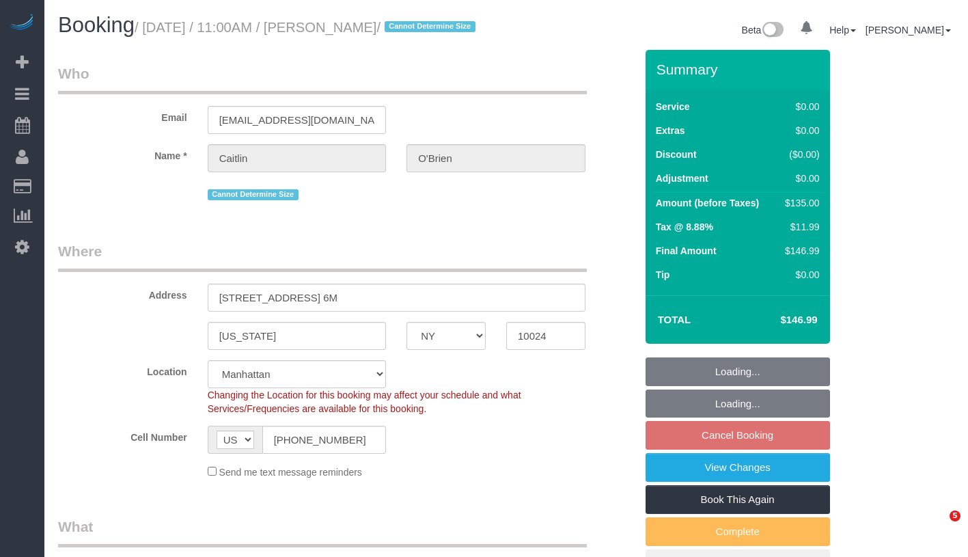
select select "NY"
select select "string:stripe-pm_1Qqee04VGloSiKo7obcjrnBA"
select select "object:698"
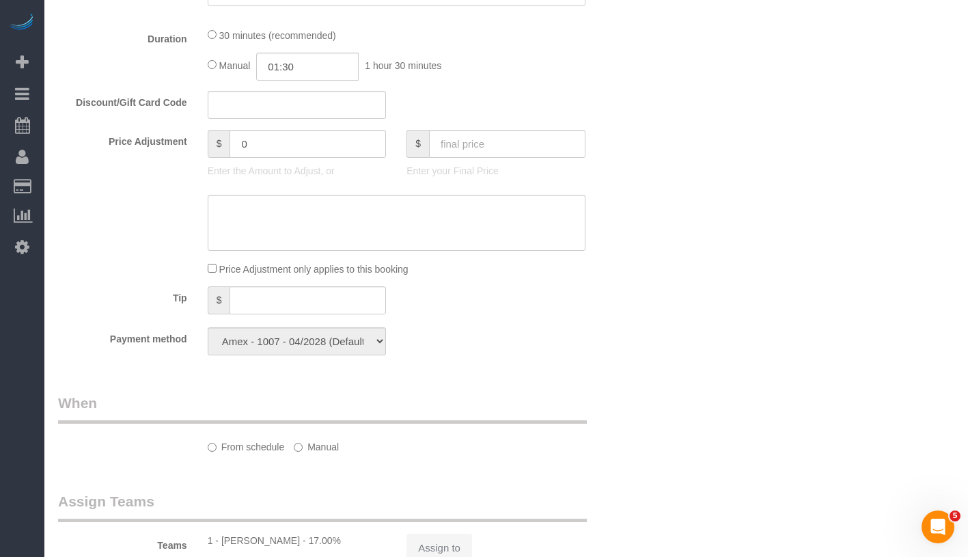
select select "spot2"
select select "number:89"
select select "number:90"
select select "number:15"
select select "number:5"
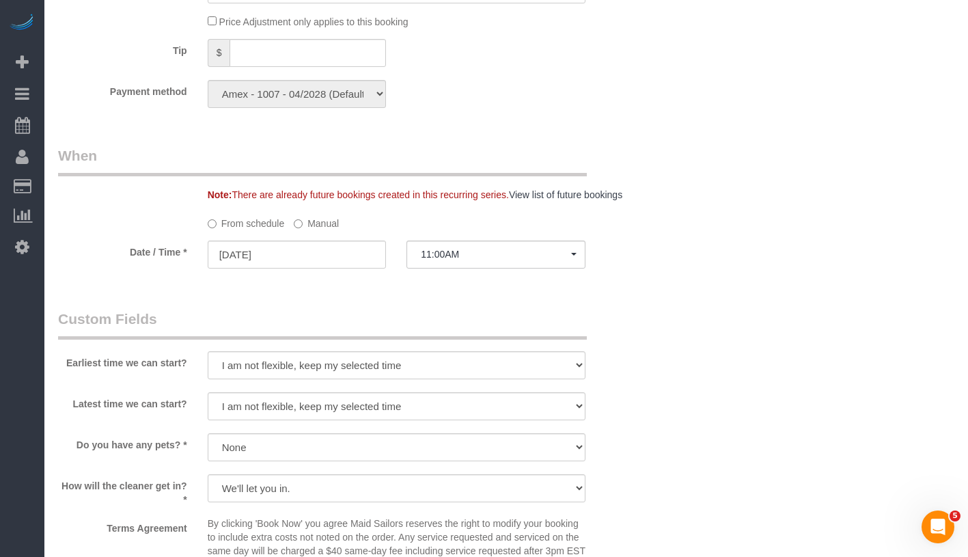
scroll to position [1439, 0]
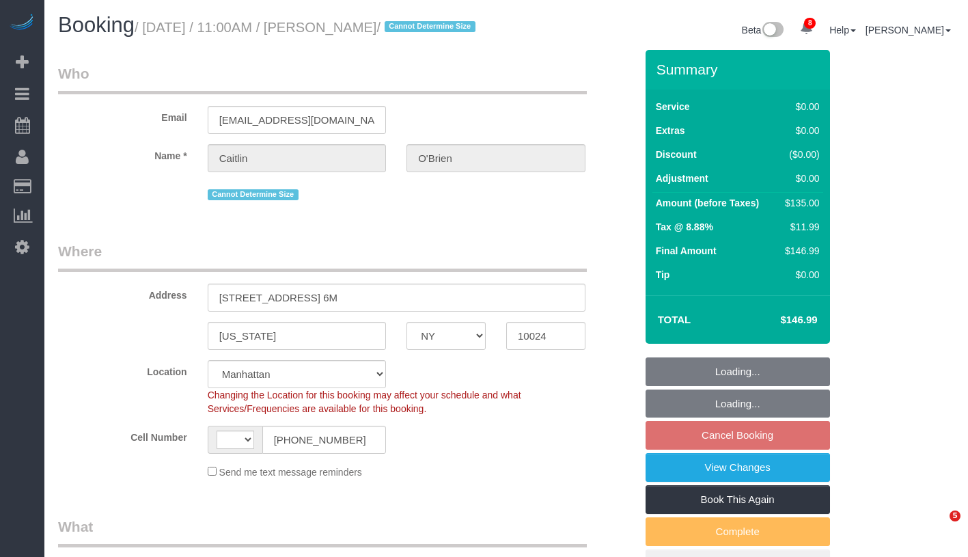
select select "NY"
select select "string:stripe-pm_1Qqee04VGloSiKo7obcjrnBA"
select select "number:89"
select select "number:90"
select select "number:15"
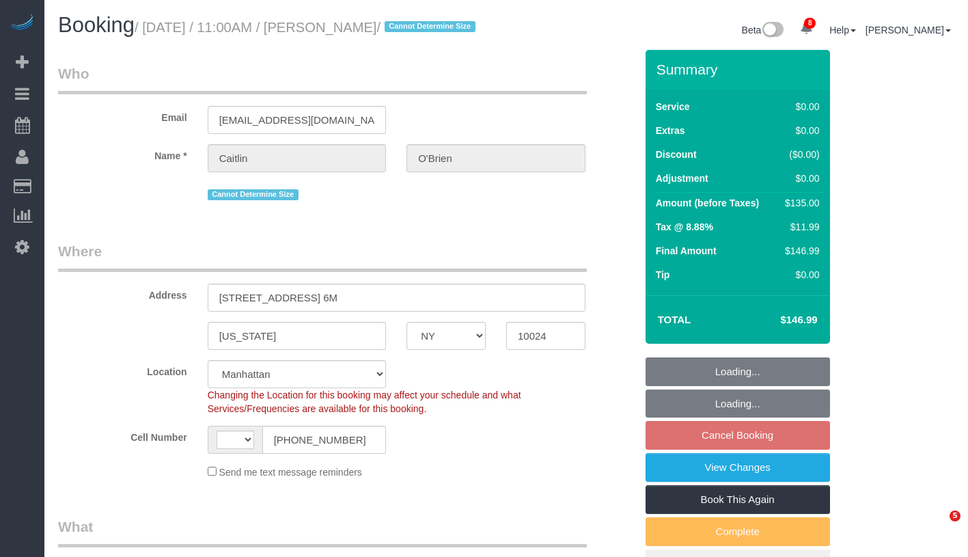
select select "number:5"
select select "string:[GEOGRAPHIC_DATA]"
select select "object:1383"
select select "spot2"
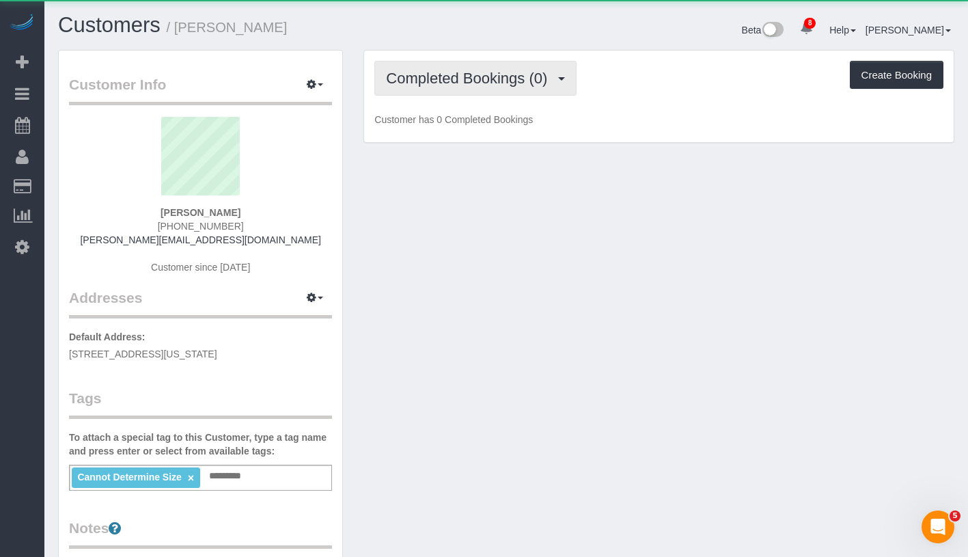
click at [458, 82] on span "Completed Bookings (0)" at bounding box center [470, 78] width 168 height 17
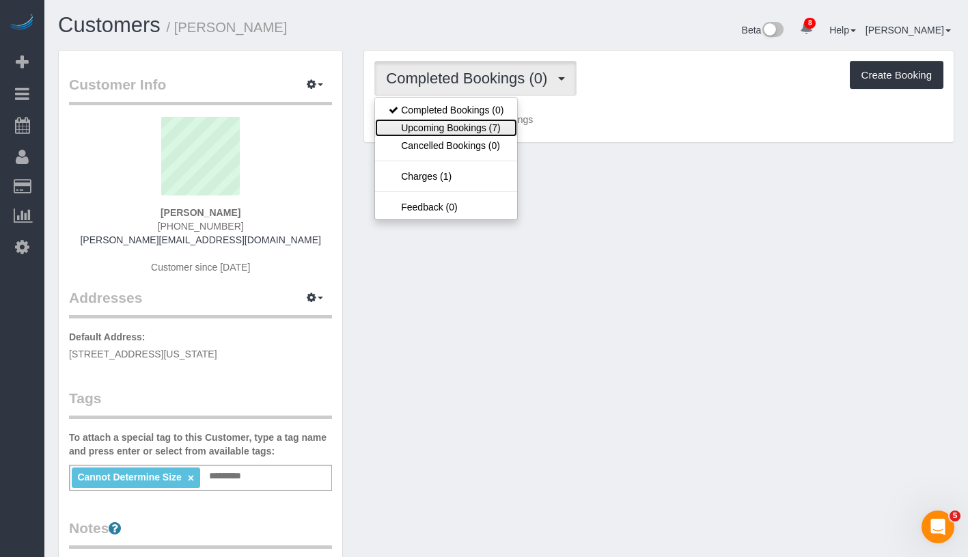
click at [445, 128] on link "Upcoming Bookings (7)" at bounding box center [446, 128] width 142 height 18
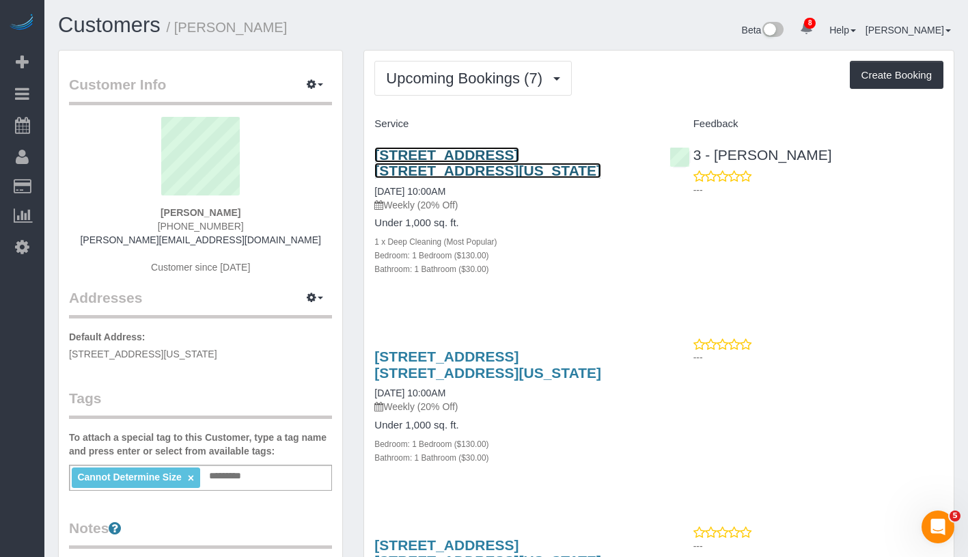
click at [469, 155] on link "300 East 84th Street, Apt. 3a, New York, NY 10028" at bounding box center [487, 162] width 227 height 31
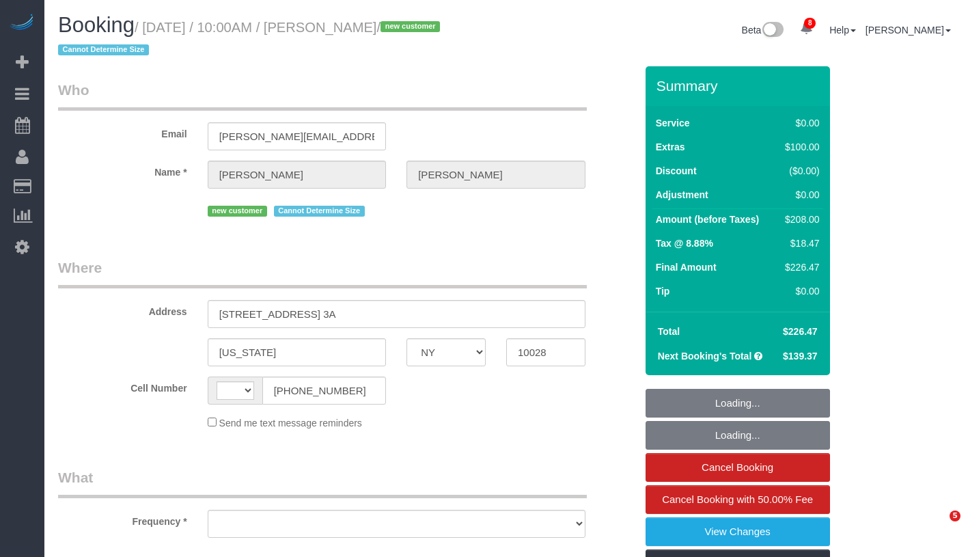
select select "NY"
select select "string:[GEOGRAPHIC_DATA]"
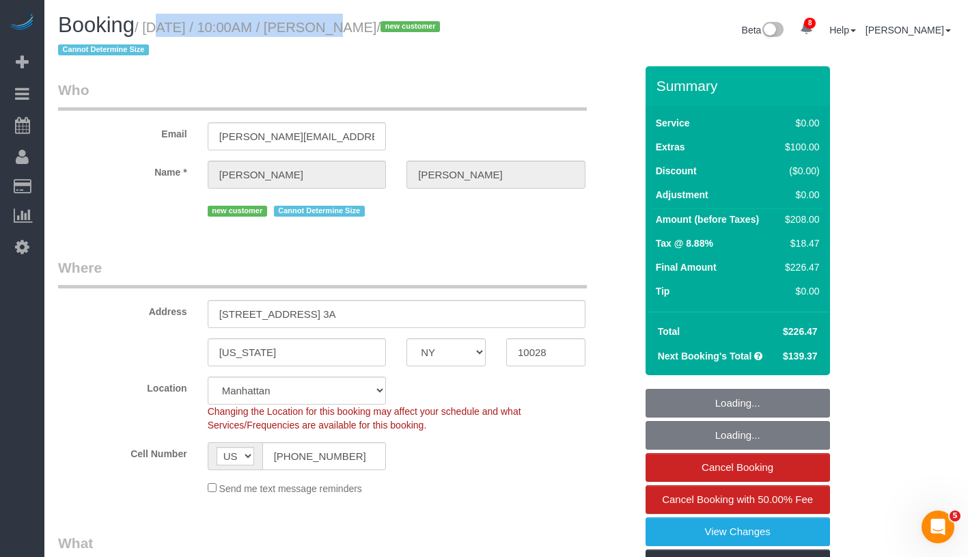
select select "object:810"
select select "1"
select select "spot1"
select select "number:89"
select select "number:90"
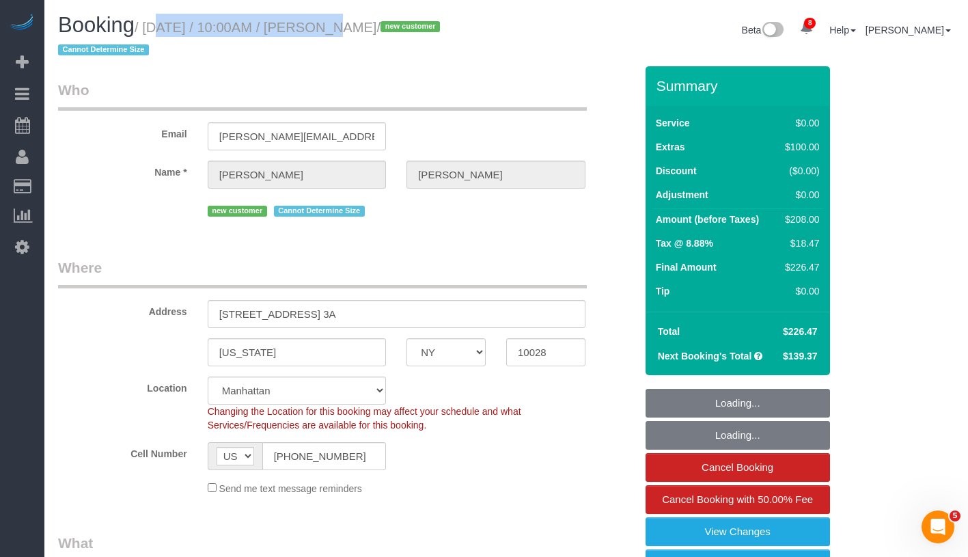
select select "number:15"
select select "number:5"
select select "1"
select select "object:1396"
select select "string:stripe-pm_1S1bRW4VGloSiKo76nNlJ8Rz"
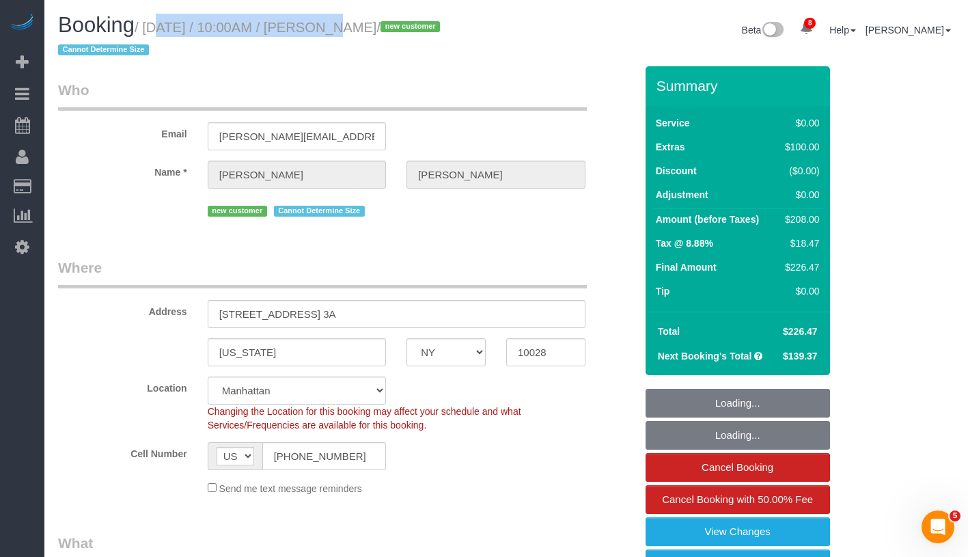
drag, startPoint x: 145, startPoint y: 31, endPoint x: 445, endPoint y: 33, distance: 299.9
click at [444, 33] on small "/ August 31, 2025 / 10:00AM / Gena Banta-Long / new customer Cannot Determine S…" at bounding box center [251, 39] width 386 height 38
copy small "/ August 31, 2025 / 10:00AM / Gena Banta-Long"
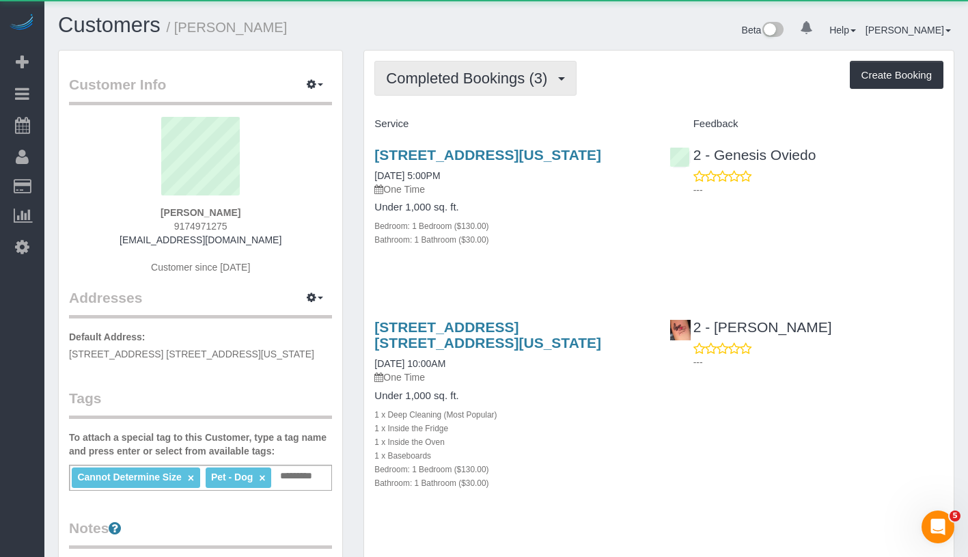
click at [462, 80] on span "Completed Bookings (3)" at bounding box center [470, 78] width 168 height 17
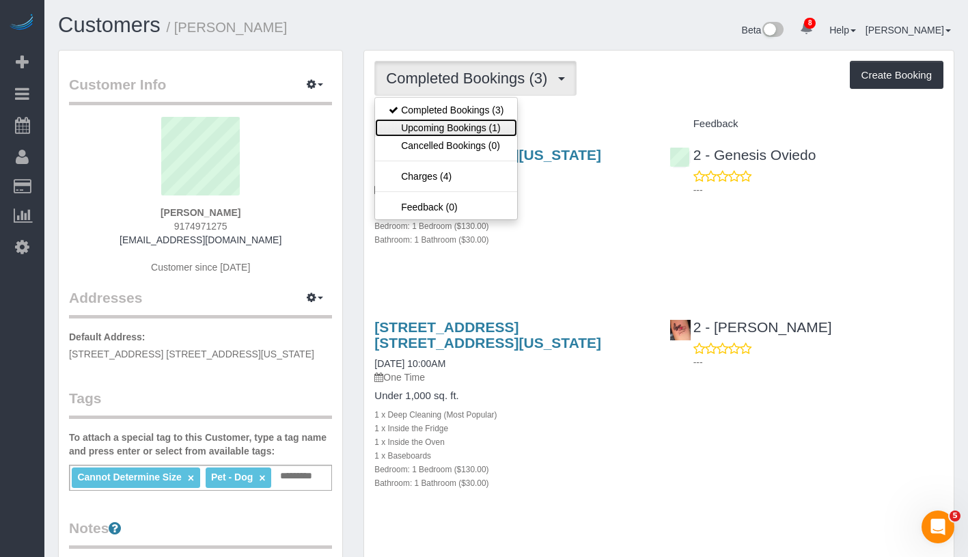
click at [445, 126] on link "Upcoming Bookings (1)" at bounding box center [446, 128] width 142 height 18
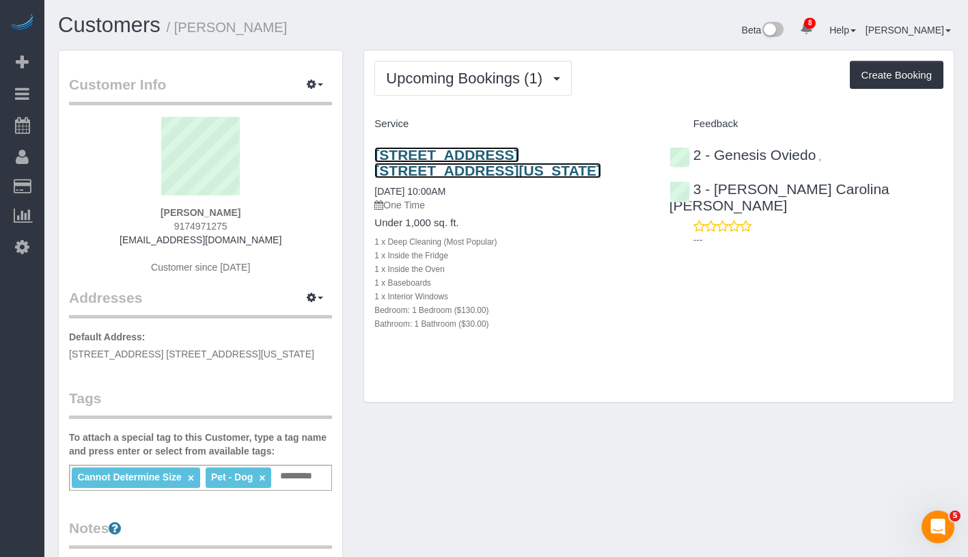
click at [460, 157] on link "[STREET_ADDRESS] [STREET_ADDRESS][US_STATE]" at bounding box center [487, 162] width 227 height 31
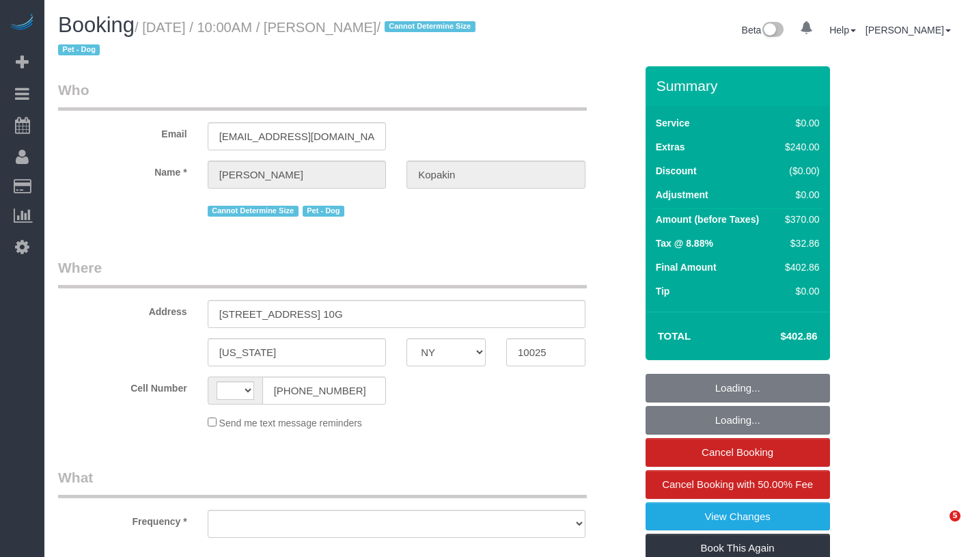
select select "NY"
select select "string:[GEOGRAPHIC_DATA]"
select select "number:58"
select select "number:72"
select select "number:13"
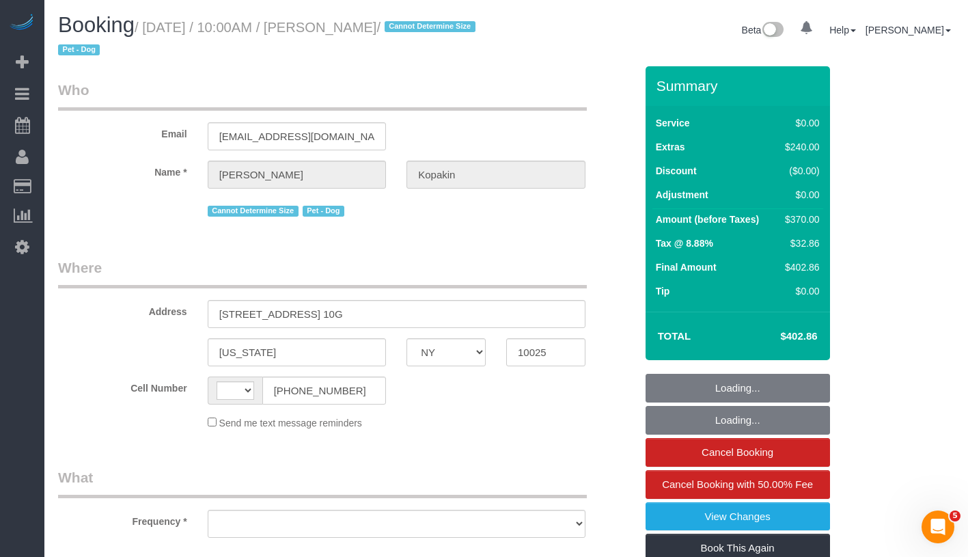
select select "number:5"
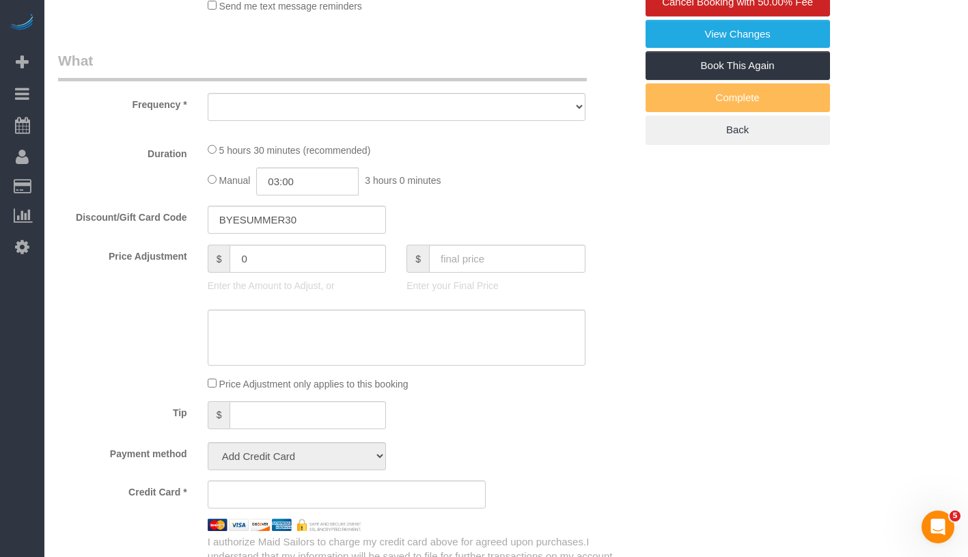
select select "object:872"
select select "spot1"
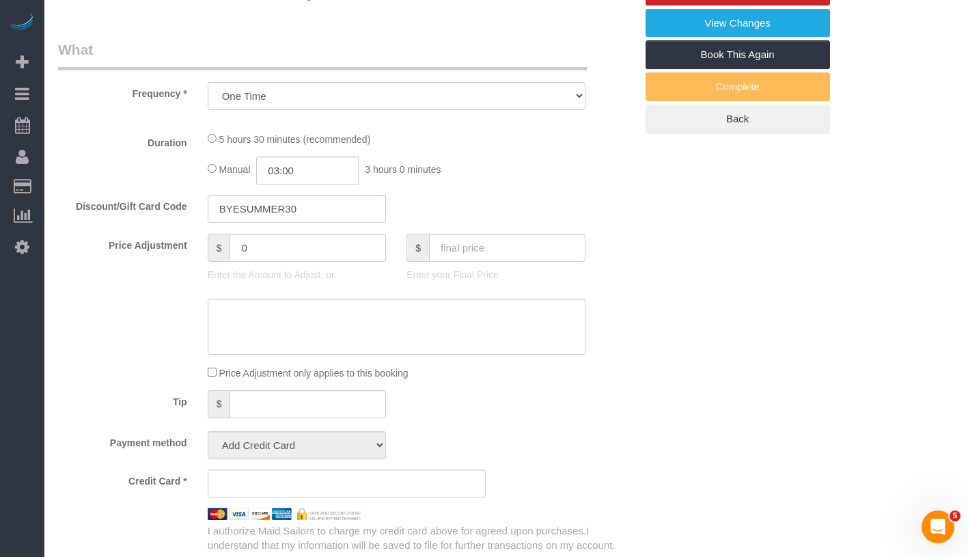
select select "object:984"
select select "string:stripe-pm_1PyaSr4VGloSiKo7ahxQI7VL"
select select "1"
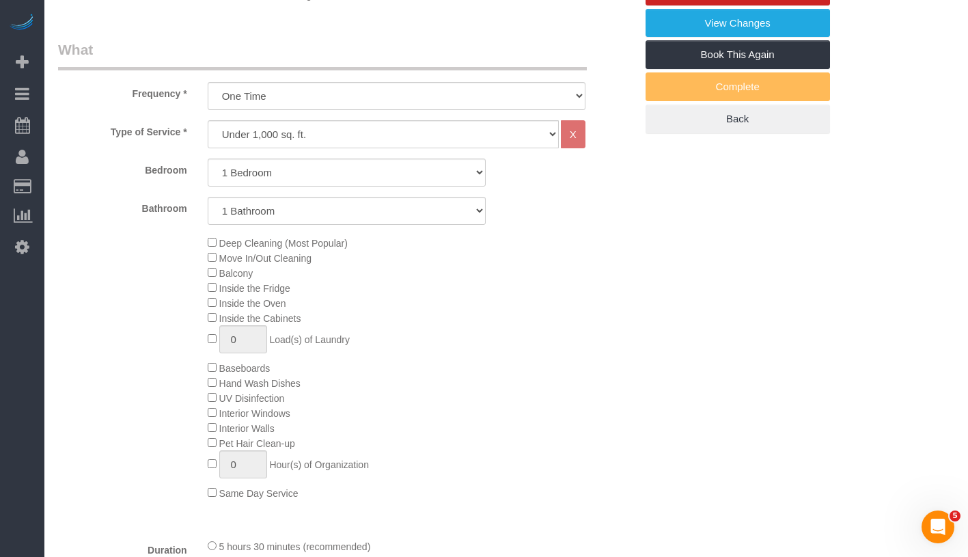
select select "1"
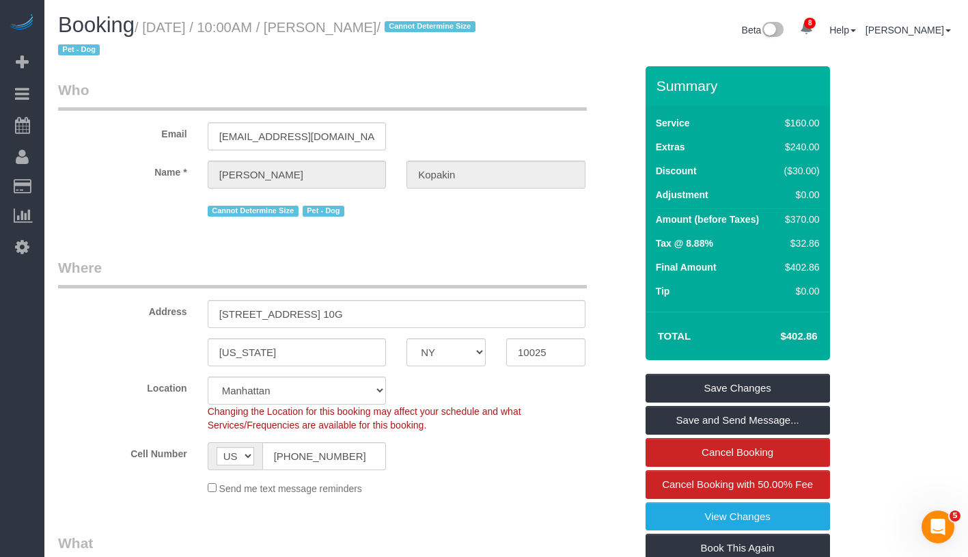
drag, startPoint x: 154, startPoint y: 27, endPoint x: 426, endPoint y: 30, distance: 272.6
click at [426, 30] on small "/ [DATE] / 10:00AM / [PERSON_NAME] / Cannot Determine Size Pet - Dog" at bounding box center [268, 39] width 421 height 38
copy small "[DATE] / 10:00AM / [PERSON_NAME]"
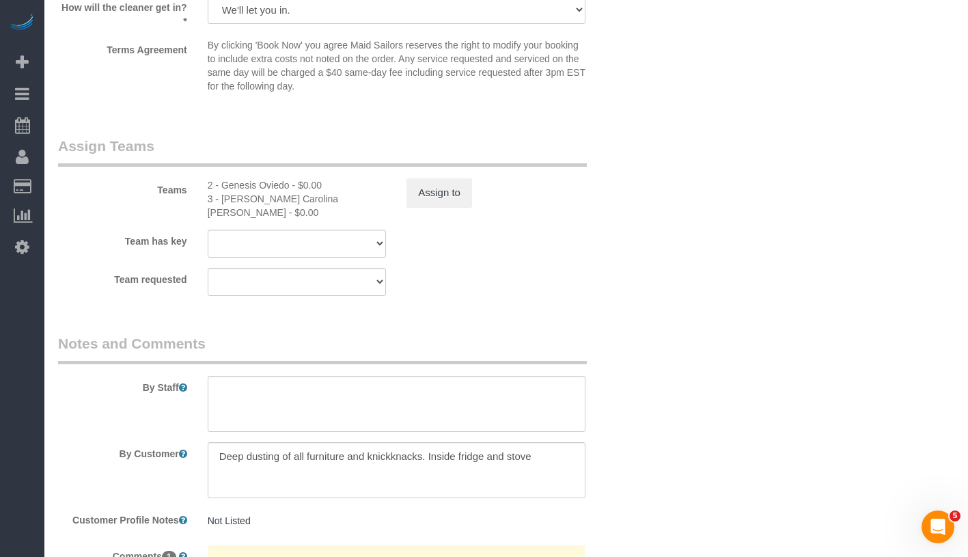
scroll to position [1665, 0]
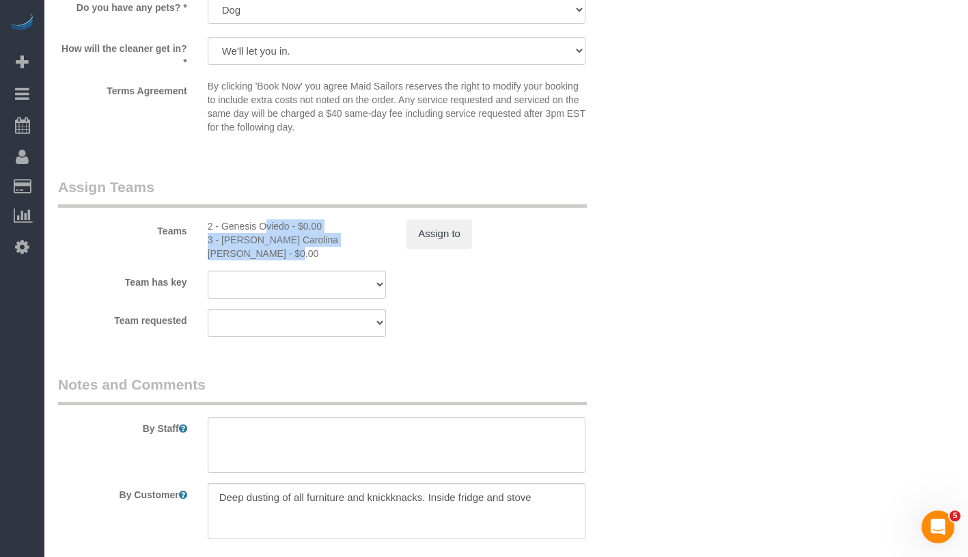
drag, startPoint x: 224, startPoint y: 224, endPoint x: 370, endPoint y: 242, distance: 146.6
click at [370, 242] on div "2 - Genesis Oviedo - $0.00 3 - [PERSON_NAME] Carolina [PERSON_NAME] - $0.00" at bounding box center [296, 239] width 199 height 41
copy div "Genesis Oviedo - $0.00 3 - [PERSON_NAME] Carolina [PERSON_NAME]"
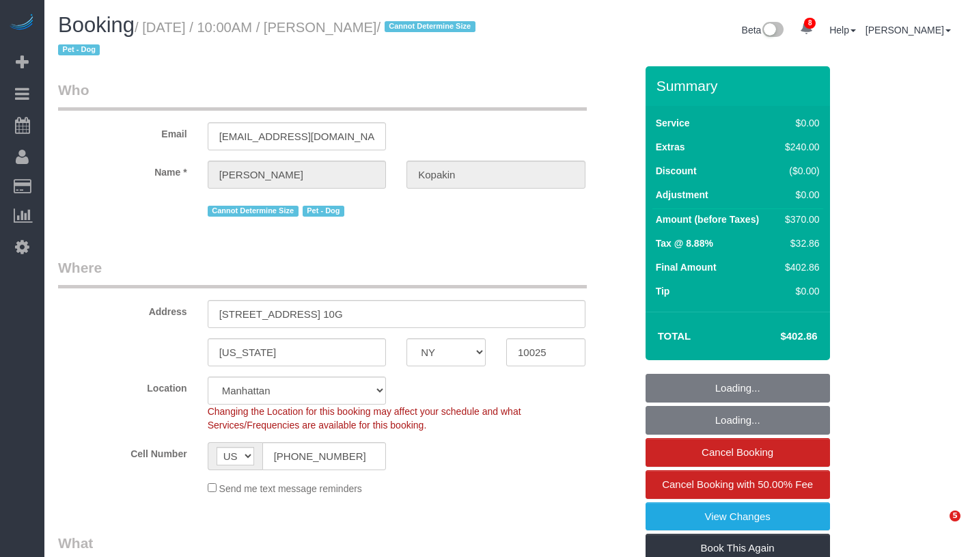
select select "NY"
select select "string:stripe-pm_1PyaSr4VGloSiKo7ahxQI7VL"
select select "number:58"
select select "number:72"
select select "number:13"
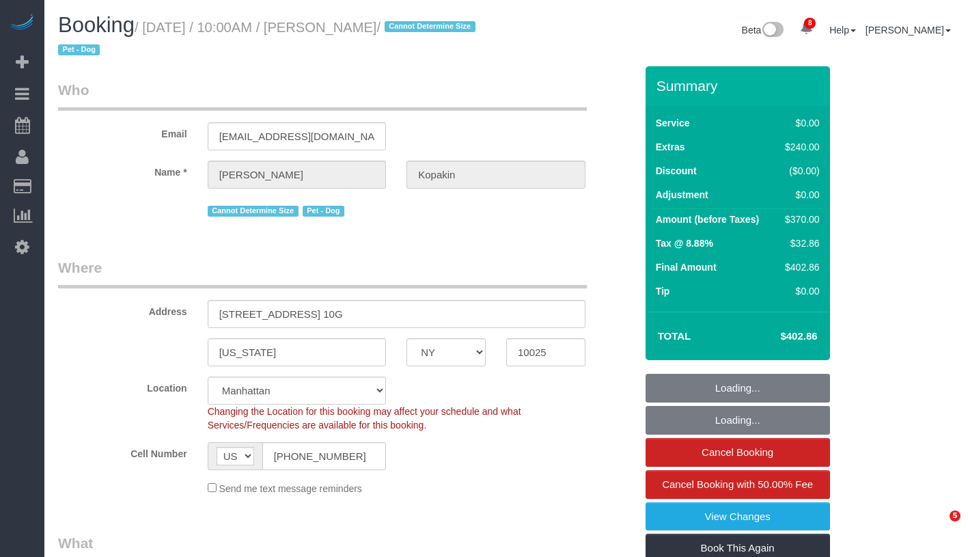
select select "number:5"
select select "object:1415"
select select "1"
select select "spot1"
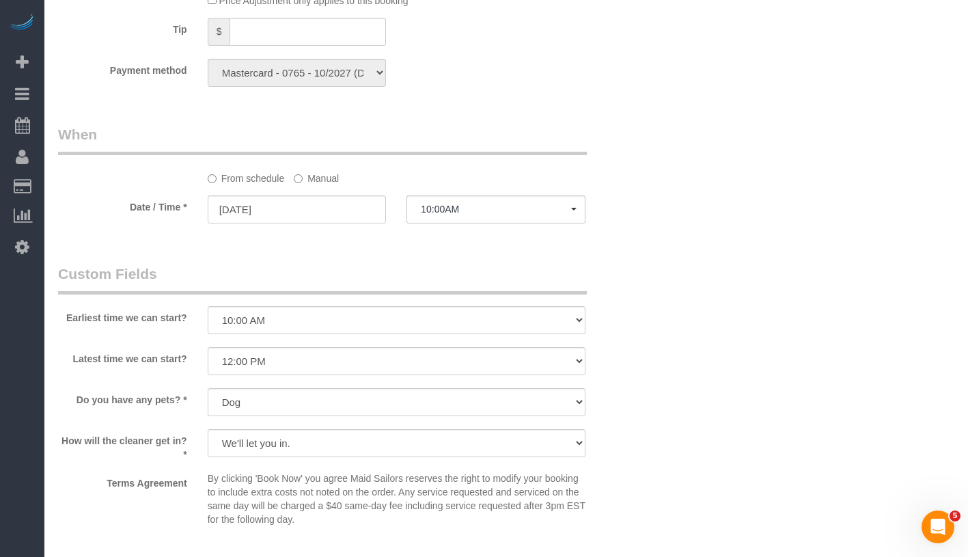
scroll to position [1231, 0]
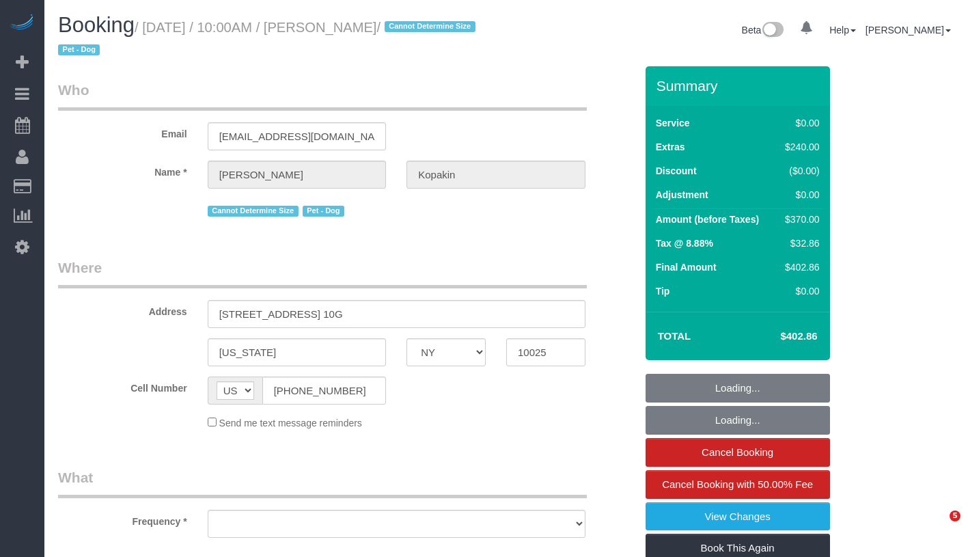
select select "NY"
select select "number:58"
select select "number:72"
select select "number:13"
select select "number:5"
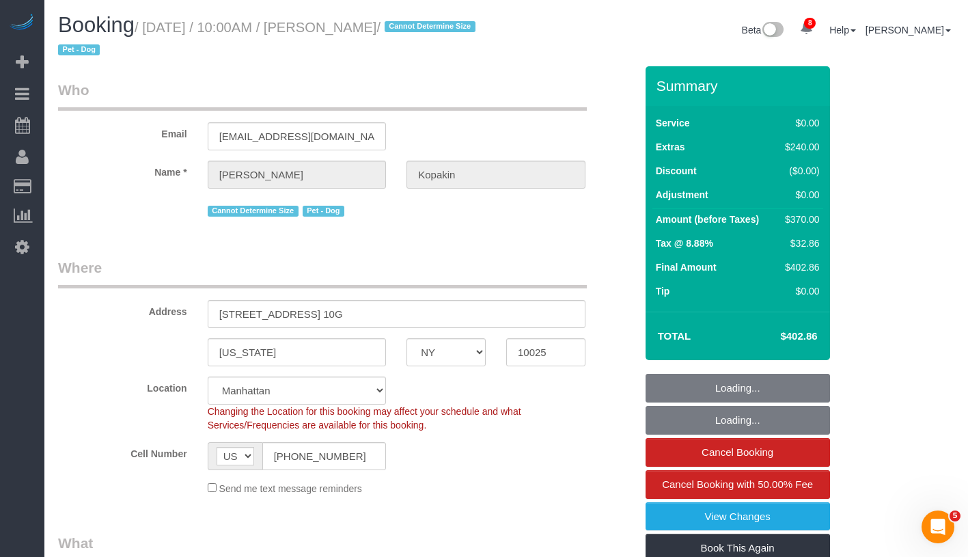
select select "object:975"
select select "string:stripe-pm_1PyaSr4VGloSiKo7ahxQI7VL"
select select "1"
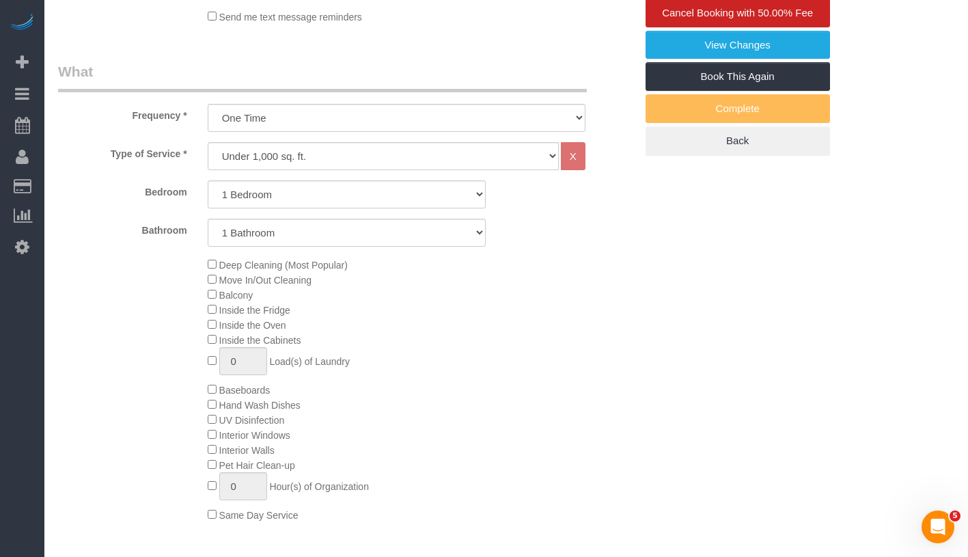
select select "object:1020"
select select "spot1"
select select "1"
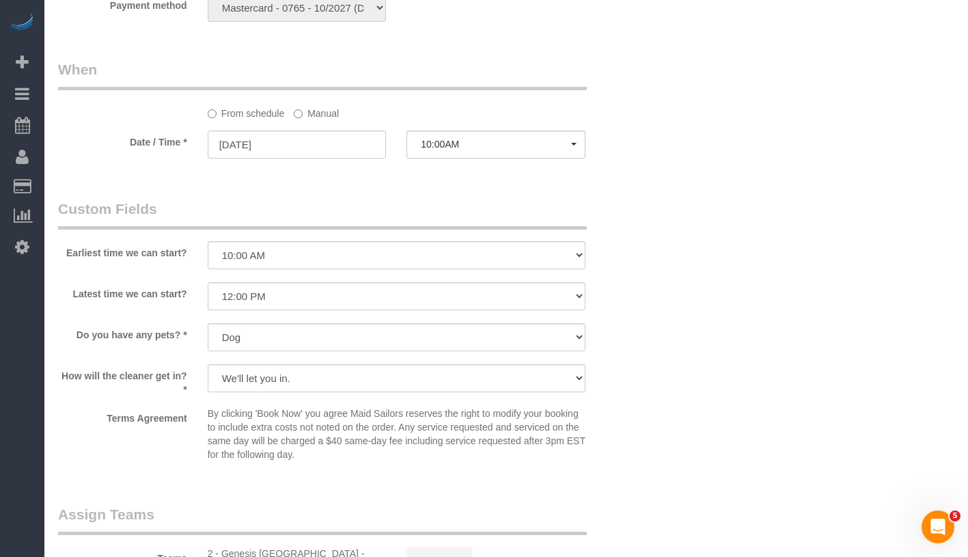
scroll to position [1537, 0]
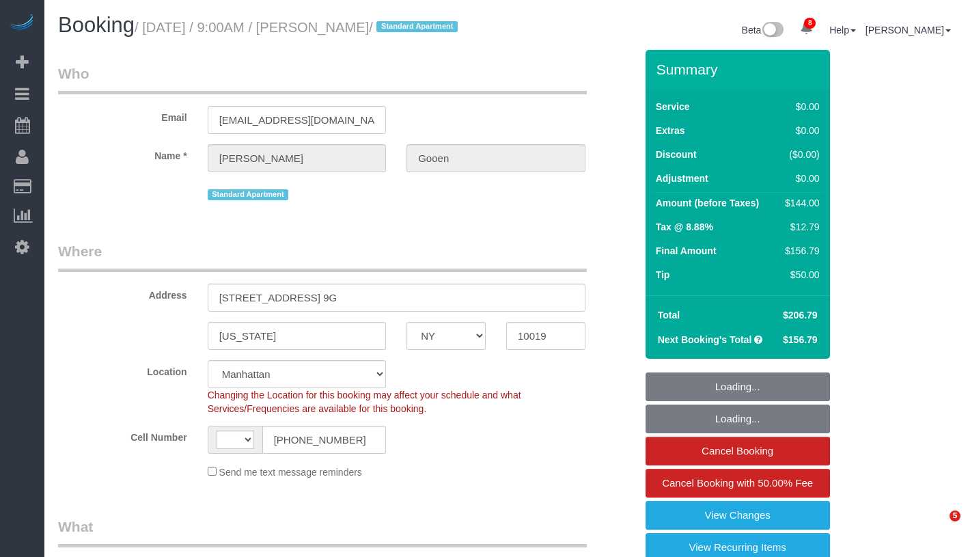
select select "NY"
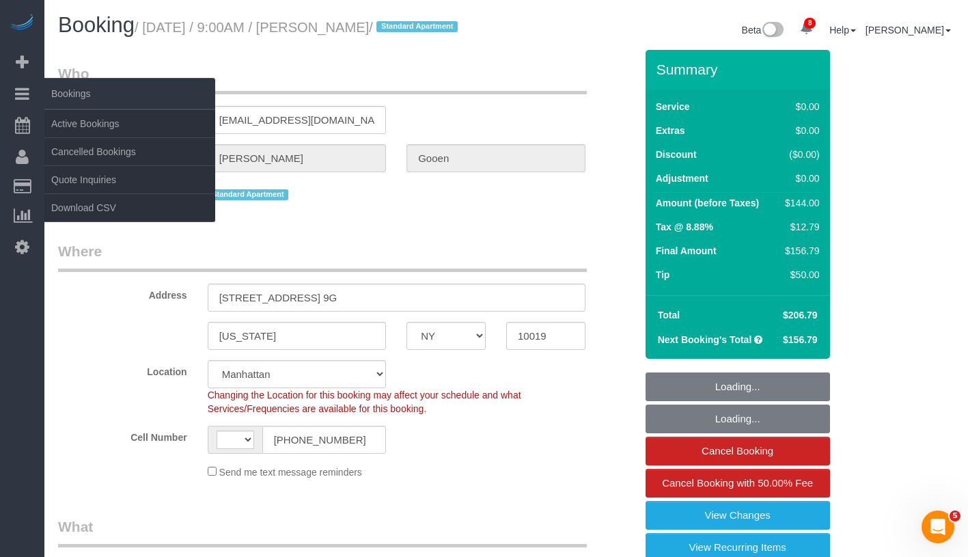
select select "string:stripe-pm_1R0Ms84VGloSiKo7dlBryzoR"
select select "number:57"
select select "number:72"
select select "number:15"
select select "number:7"
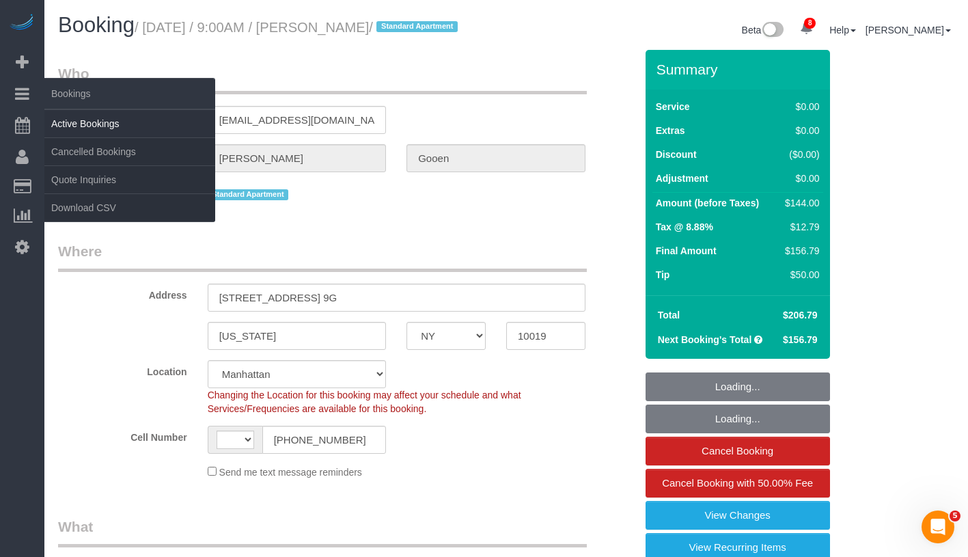
select select "string:[GEOGRAPHIC_DATA]"
select select "object:1363"
click at [96, 120] on link "Active Bookings" at bounding box center [129, 123] width 171 height 27
select select "spot1"
select select "1"
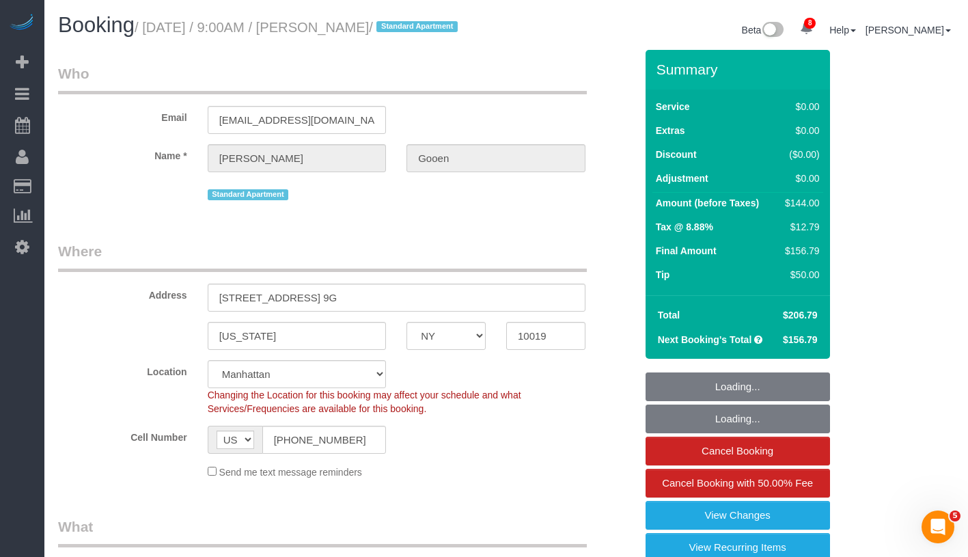
select select "1"
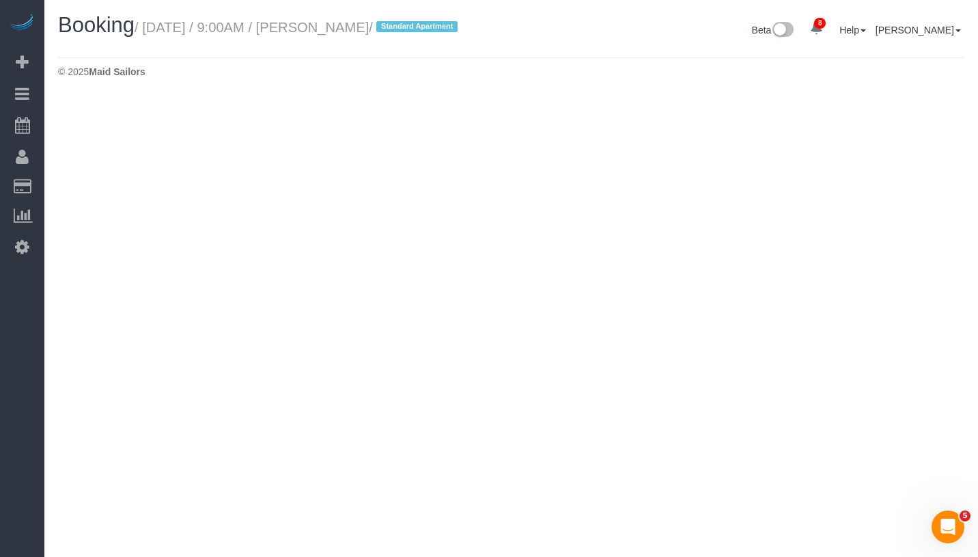
select select "NY"
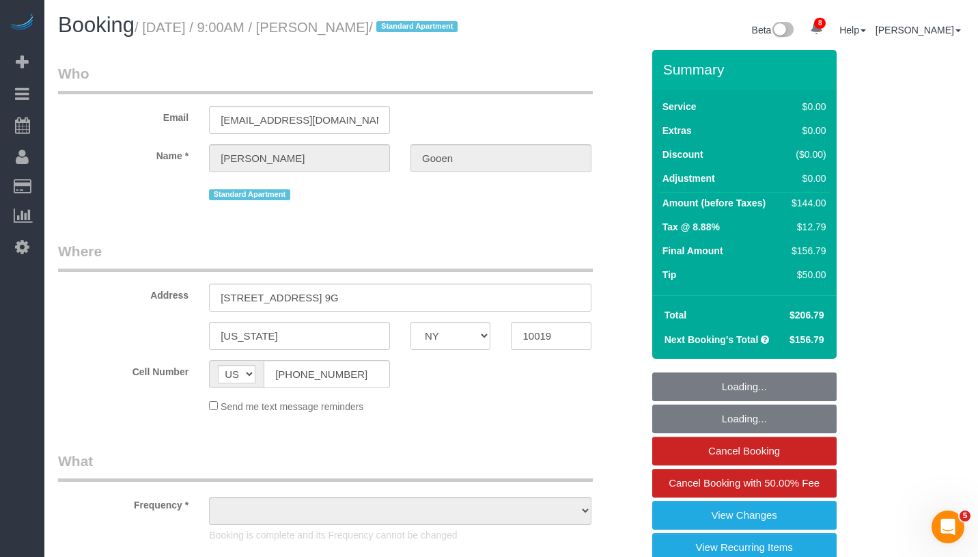
select select "object:2296"
select select "string:stripe-pm_1R0Ms84VGloSiKo7dlBryzoR"
select select "1"
select select "number:57"
select select "number:72"
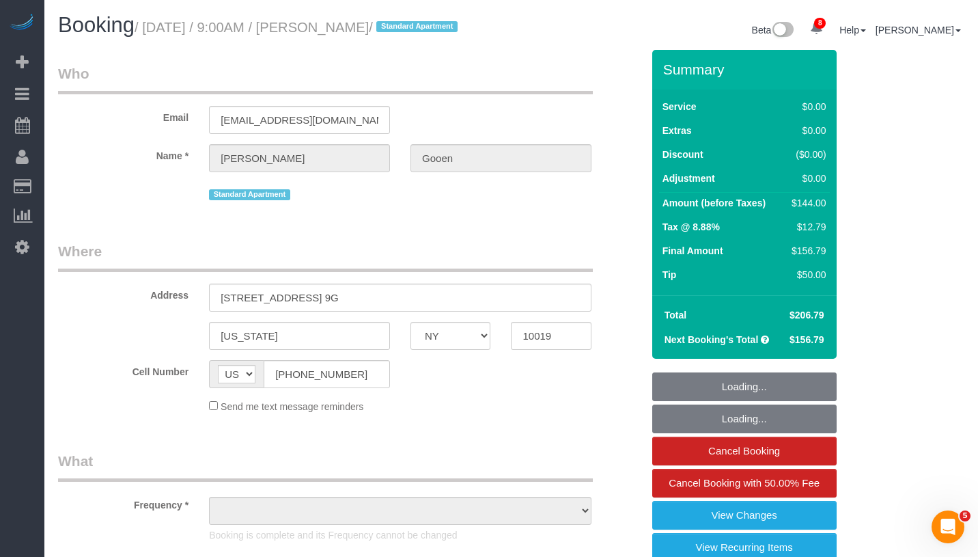
select select "number:15"
select select "number:7"
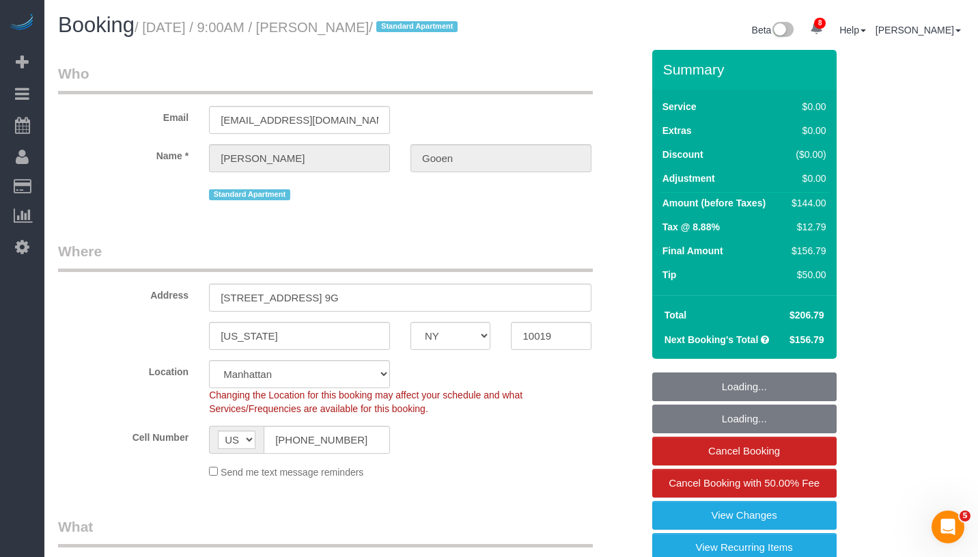
select select "object:2735"
select select "spot6"
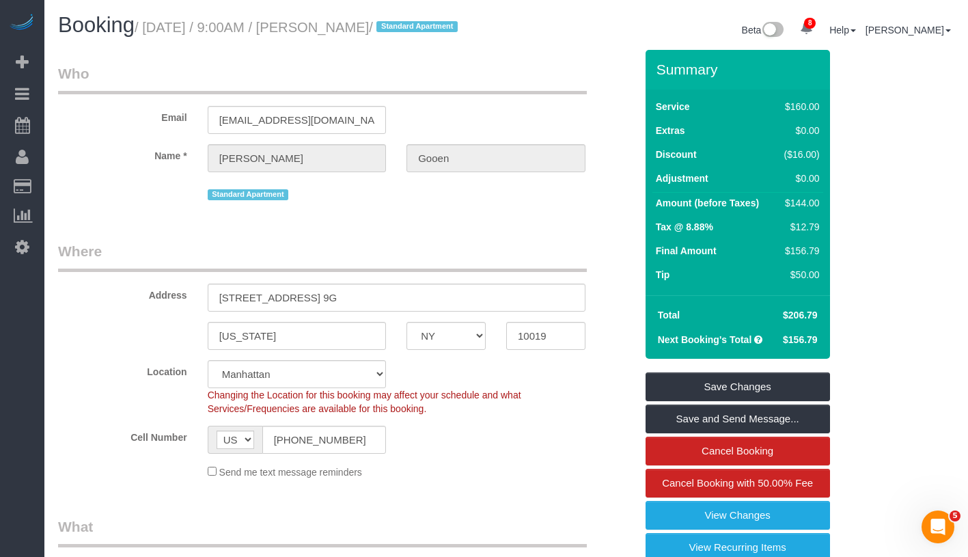
drag, startPoint x: 144, startPoint y: 29, endPoint x: 372, endPoint y: 33, distance: 227.5
click at [372, 33] on h1 "Booking / [DATE] / 9:00AM / [PERSON_NAME] / Standard Apartment" at bounding box center [277, 25] width 438 height 23
click at [308, 30] on small "/ [DATE] / 9:00AM / [PERSON_NAME] / Standard Apartment" at bounding box center [298, 27] width 327 height 15
drag, startPoint x: 307, startPoint y: 26, endPoint x: 393, endPoint y: 31, distance: 86.2
click at [393, 31] on small "/ [DATE] / 9:00AM / [PERSON_NAME] / Standard Apartment" at bounding box center [298, 27] width 327 height 15
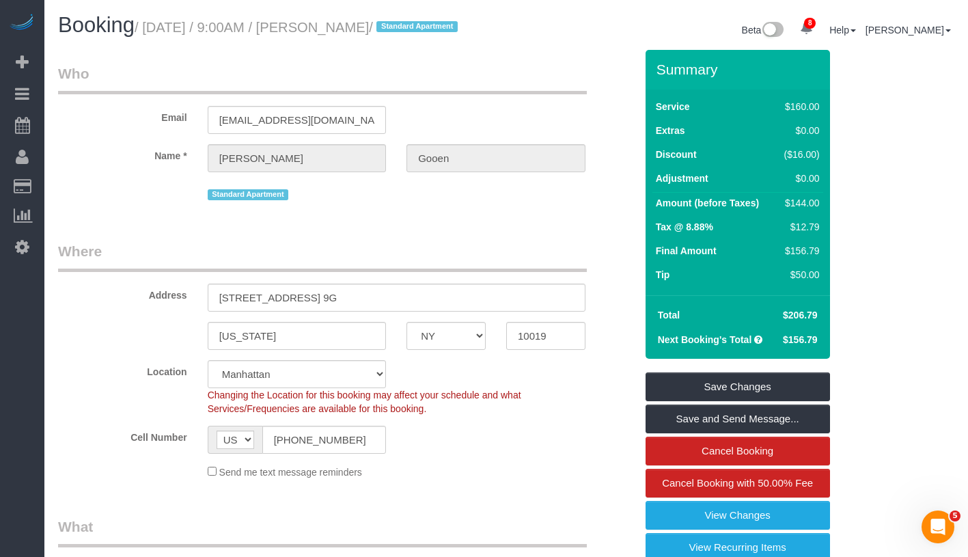
copy small "[PERSON_NAME]"
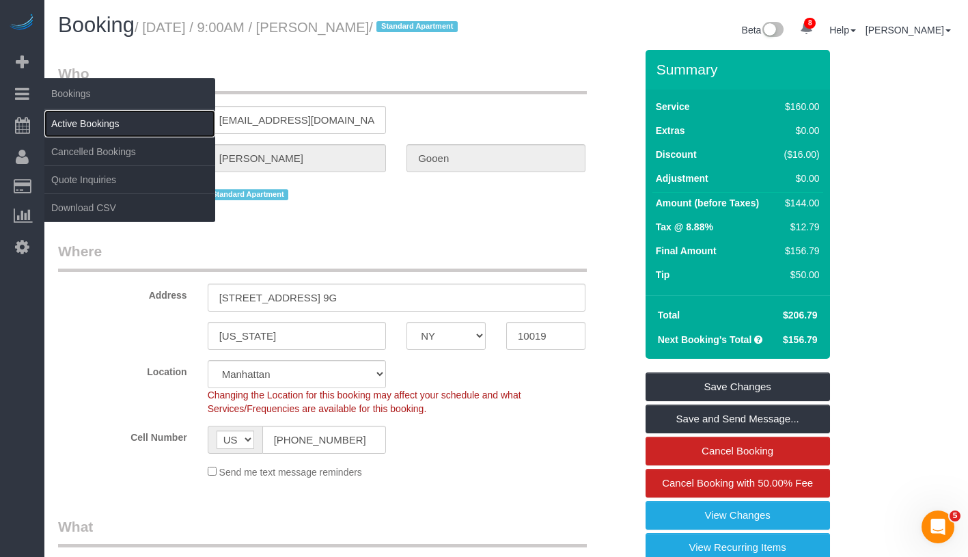
click at [110, 113] on link "Active Bookings" at bounding box center [129, 123] width 171 height 27
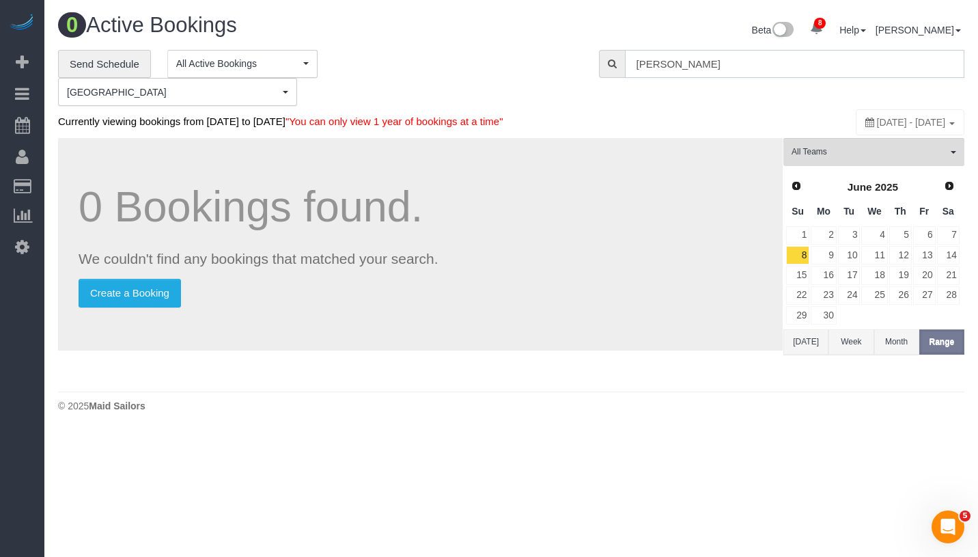
click at [745, 59] on input "[PERSON_NAME]" at bounding box center [794, 64] width 339 height 28
paste input "[PERSON_NAME]"
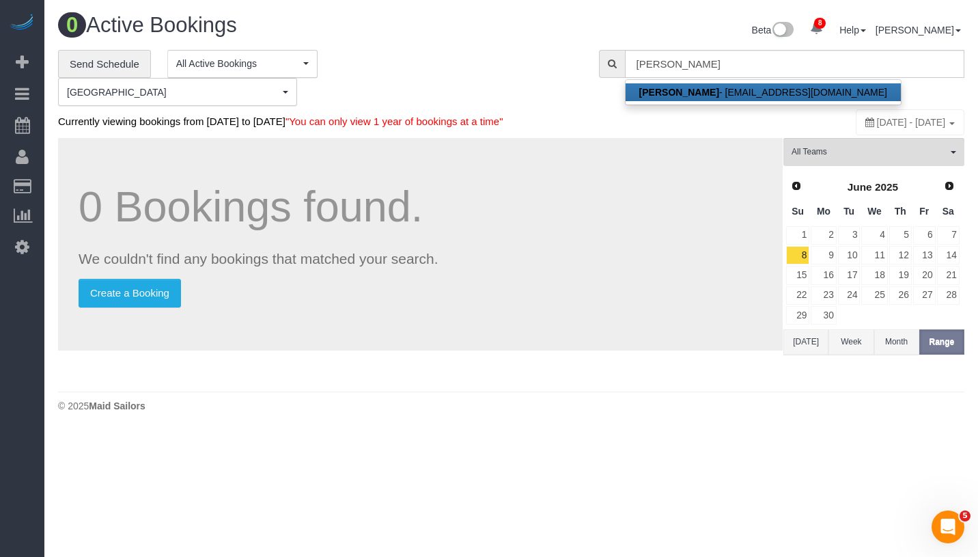
click at [723, 98] on link "[PERSON_NAME] - [EMAIL_ADDRESS][DOMAIN_NAME]" at bounding box center [763, 92] width 275 height 18
type input "[EMAIL_ADDRESS][DOMAIN_NAME]"
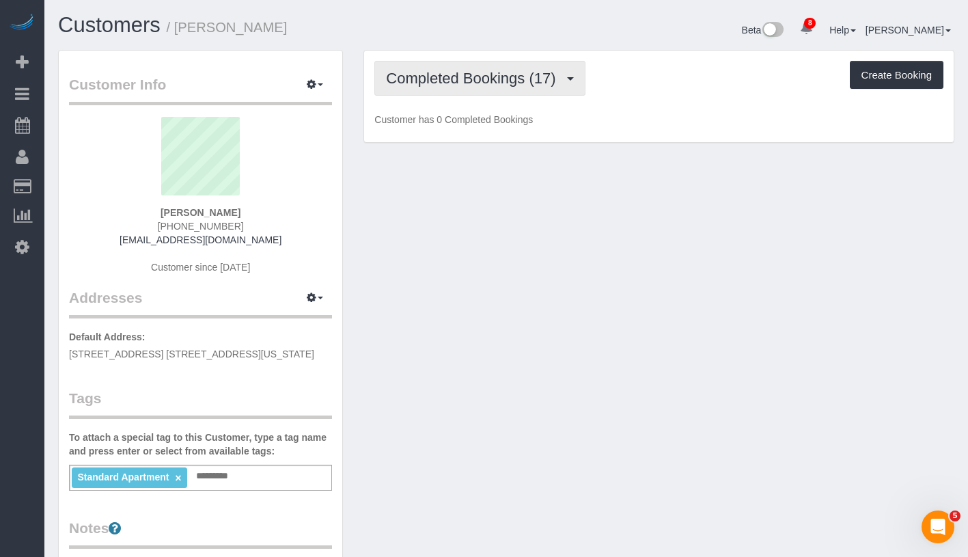
click at [439, 89] on button "Completed Bookings (17)" at bounding box center [479, 78] width 210 height 35
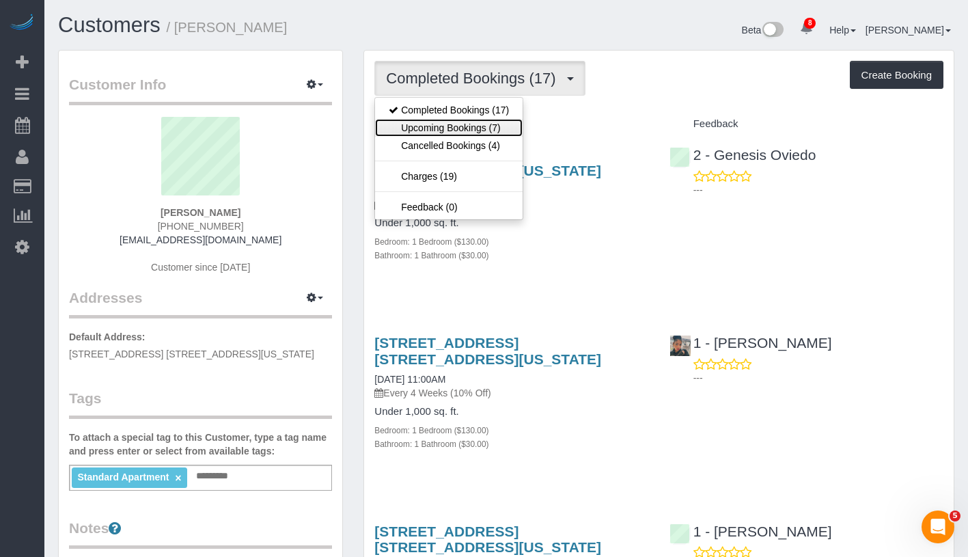
click at [456, 134] on link "Upcoming Bookings (7)" at bounding box center [449, 128] width 148 height 18
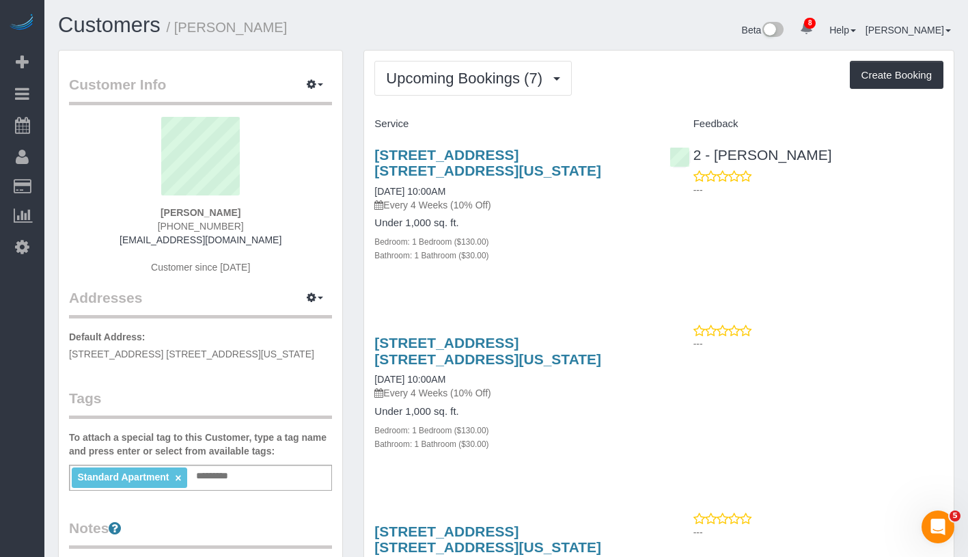
drag, startPoint x: 185, startPoint y: 209, endPoint x: 251, endPoint y: 212, distance: 65.6
click at [251, 212] on div "[PERSON_NAME] [PHONE_NUMBER] [EMAIL_ADDRESS][DOMAIN_NAME] Customer since [DATE]" at bounding box center [200, 202] width 263 height 171
copy strong "[PERSON_NAME]"
drag, startPoint x: 376, startPoint y: 188, endPoint x: 509, endPoint y: 188, distance: 133.2
click at [509, 188] on div "[STREET_ADDRESS] [STREET_ADDRESS][US_STATE] [DATE] 10:00AM Every 4 Weeks (10% O…" at bounding box center [511, 212] width 294 height 154
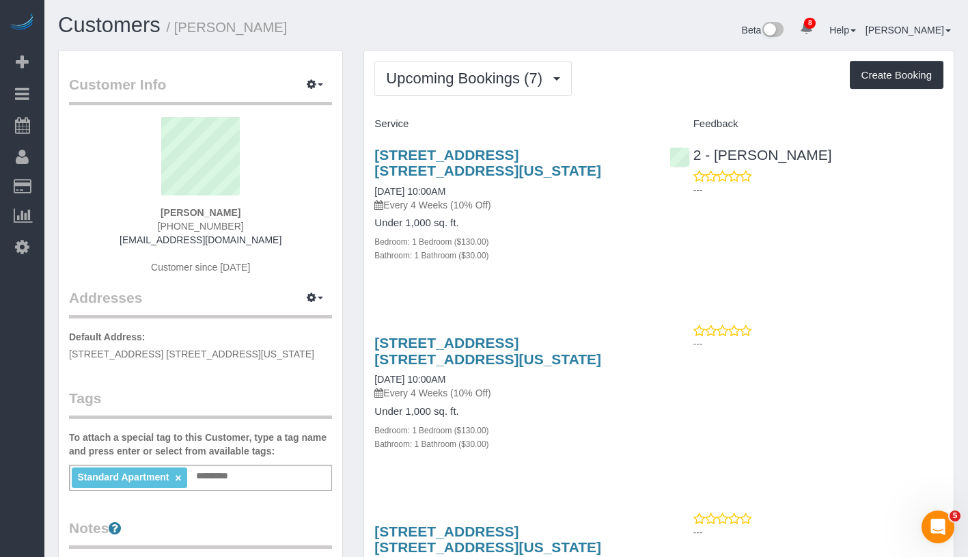
copy link "[DATE] 10:00AM"
